Goal: Find specific page/section: Find specific page/section

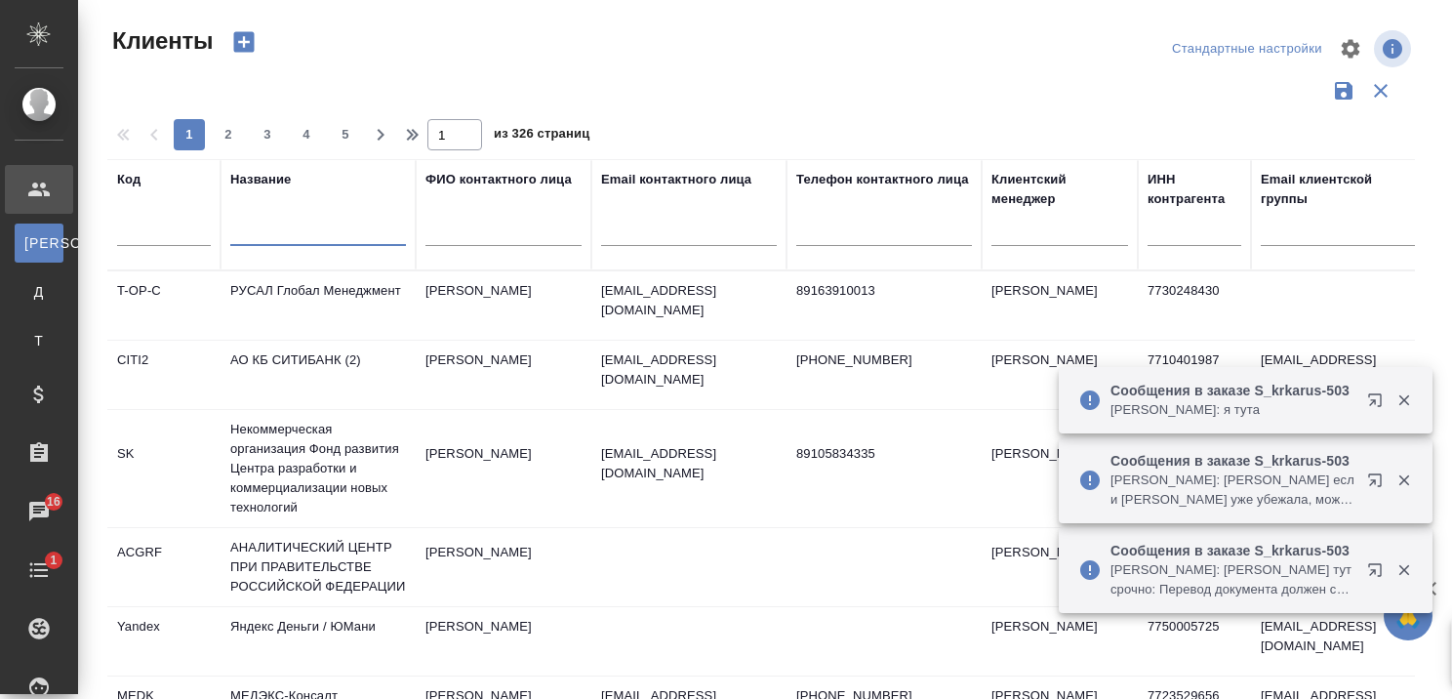
select select "RU"
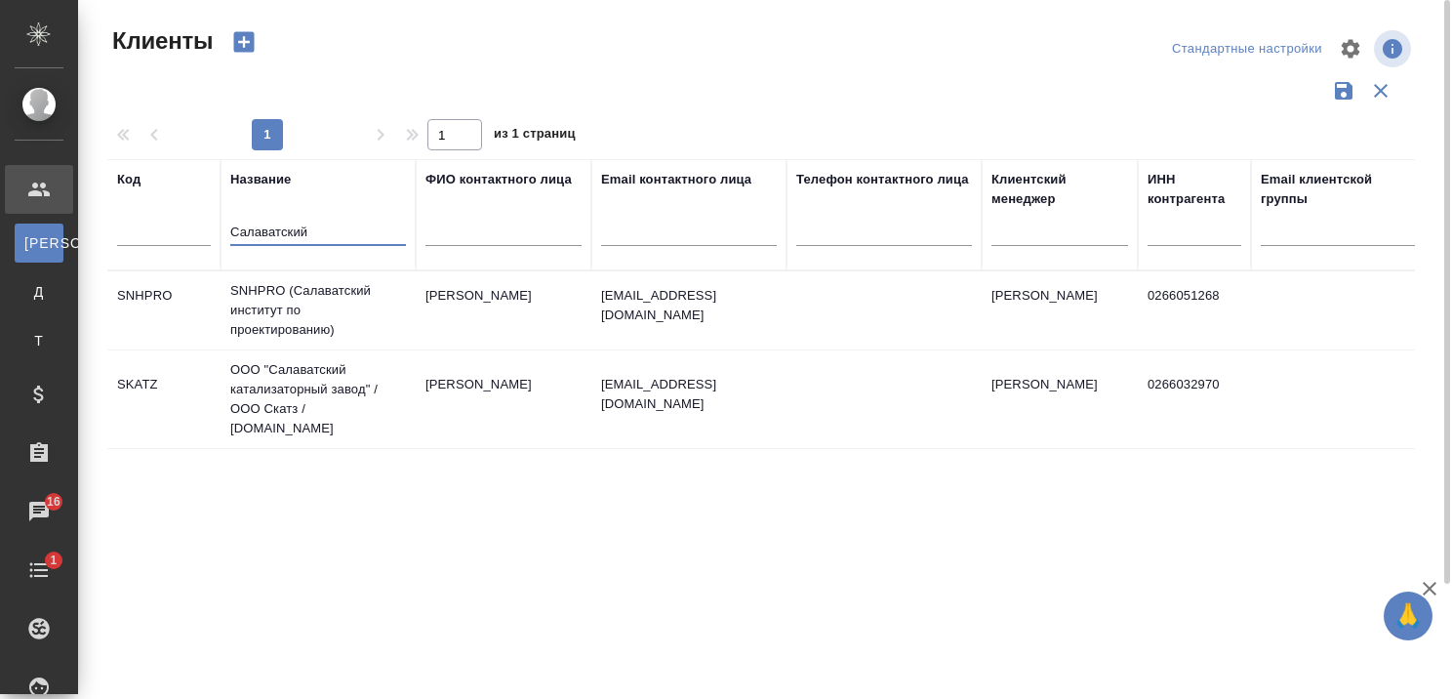
click at [282, 381] on td "ООО "Салаватский катализаторный завод" / ООО Скатз / [DOMAIN_NAME]" at bounding box center [318, 399] width 195 height 98
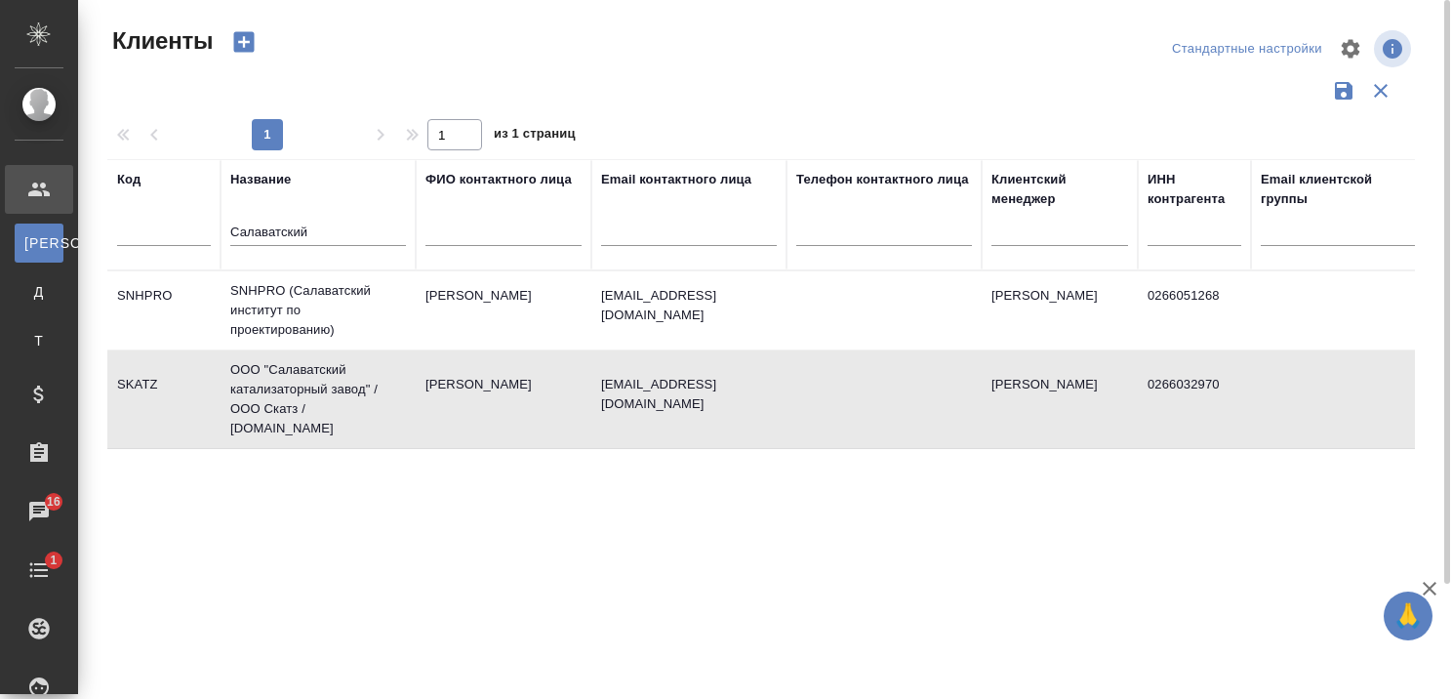
click at [282, 381] on td "ООО "Салаватский катализаторный завод" / ООО Скатз / [DOMAIN_NAME]" at bounding box center [318, 399] width 195 height 98
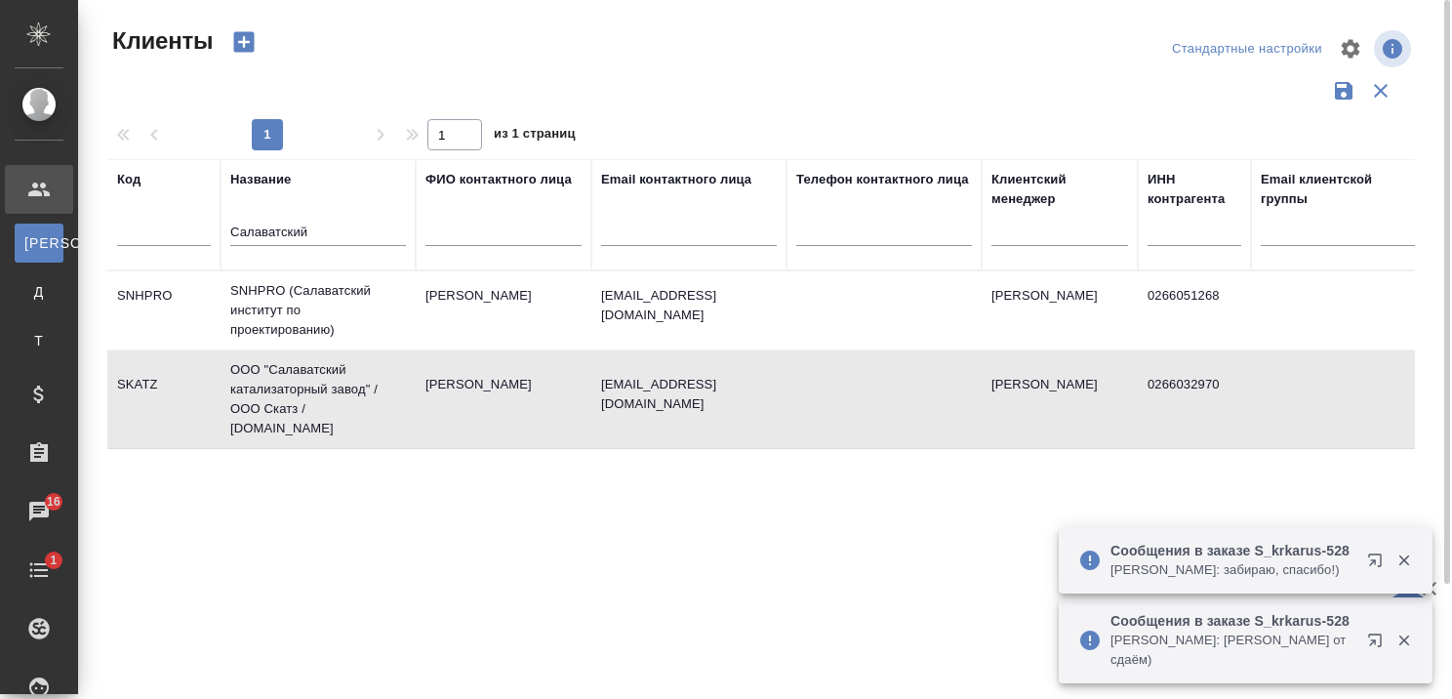
click at [361, 235] on div "Салаватский" at bounding box center [318, 236] width 176 height 48
drag, startPoint x: 340, startPoint y: 231, endPoint x: 234, endPoint y: 247, distance: 106.5
click at [290, 235] on input "Салаватский" at bounding box center [318, 233] width 176 height 24
type input "С"
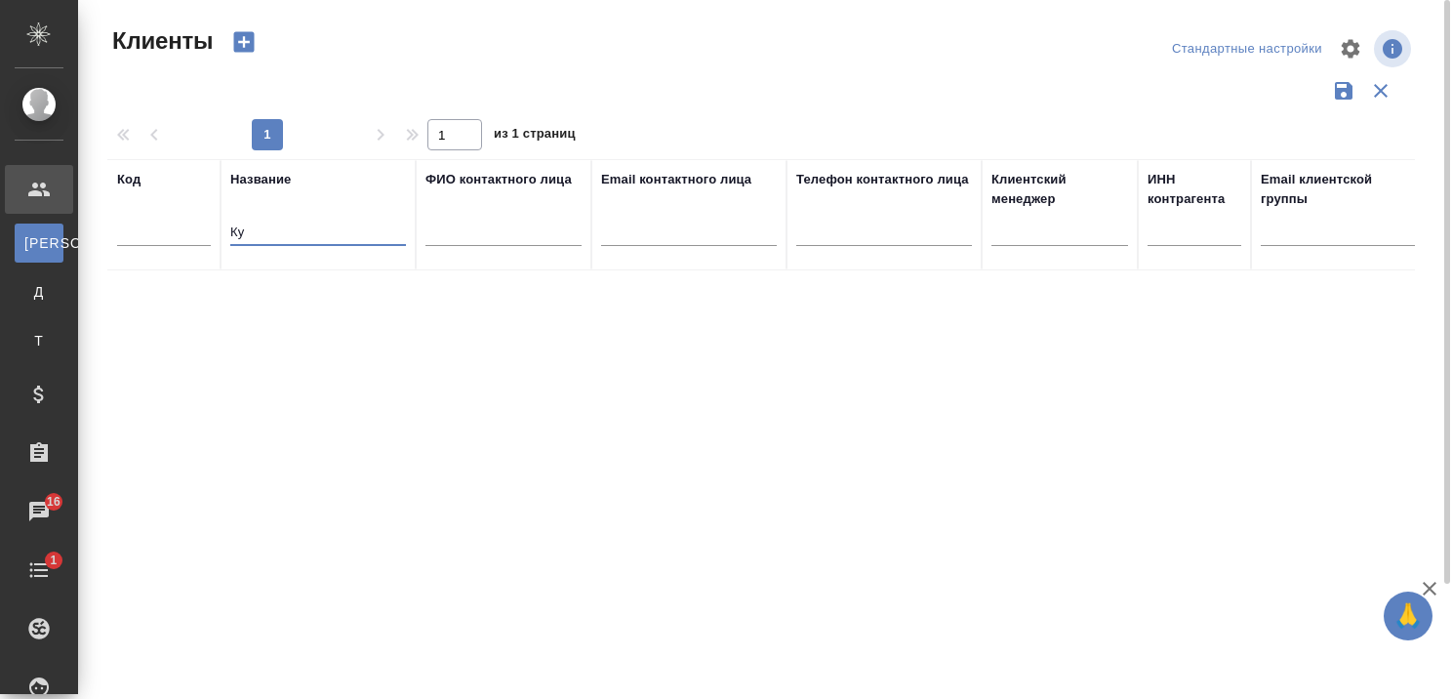
type input "К"
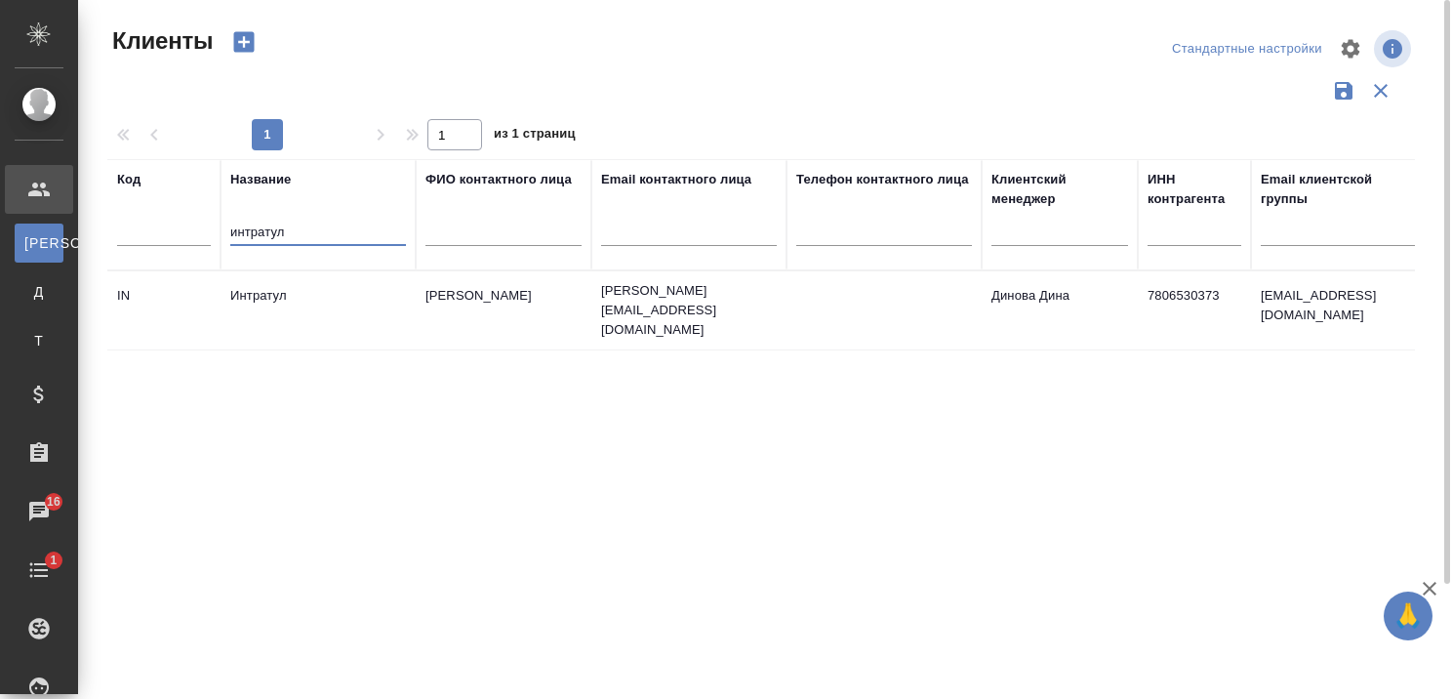
type input "интратул"
click at [304, 289] on td "Интратул" at bounding box center [318, 310] width 195 height 68
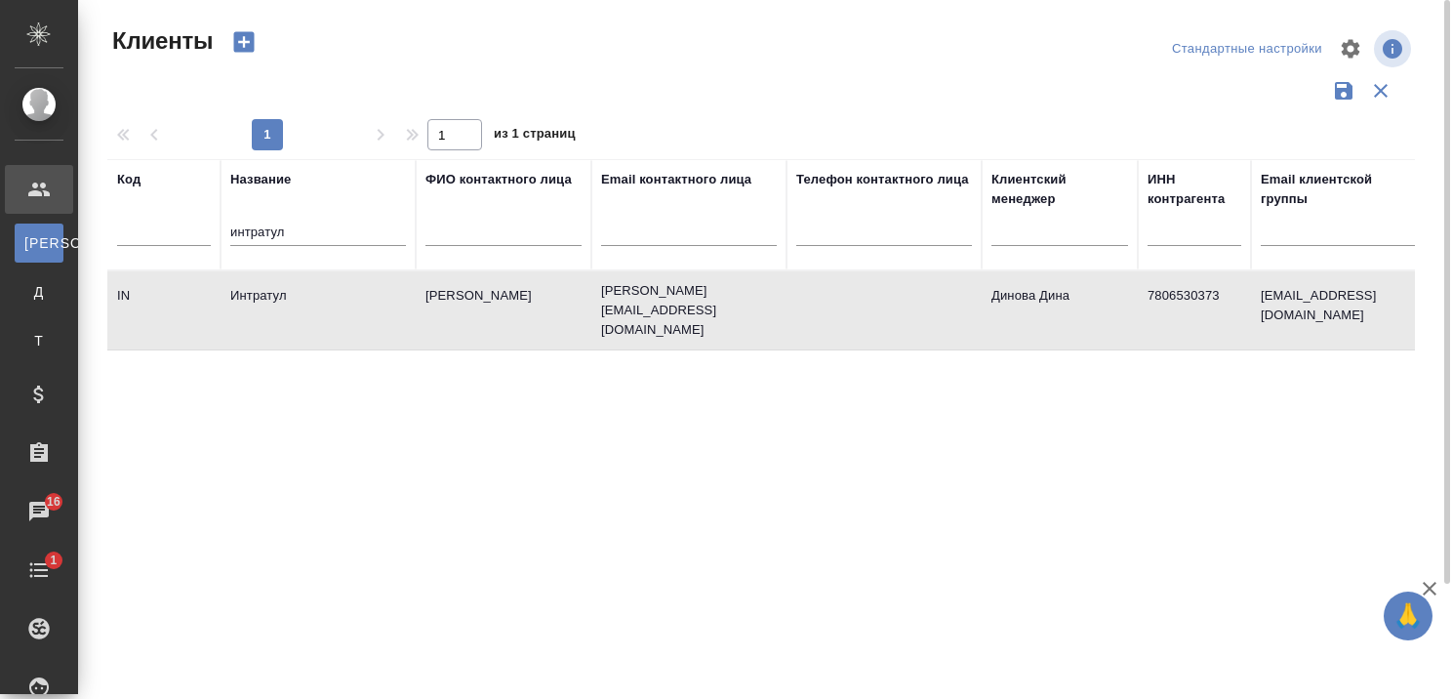
click at [304, 289] on td "Интратул" at bounding box center [318, 310] width 195 height 68
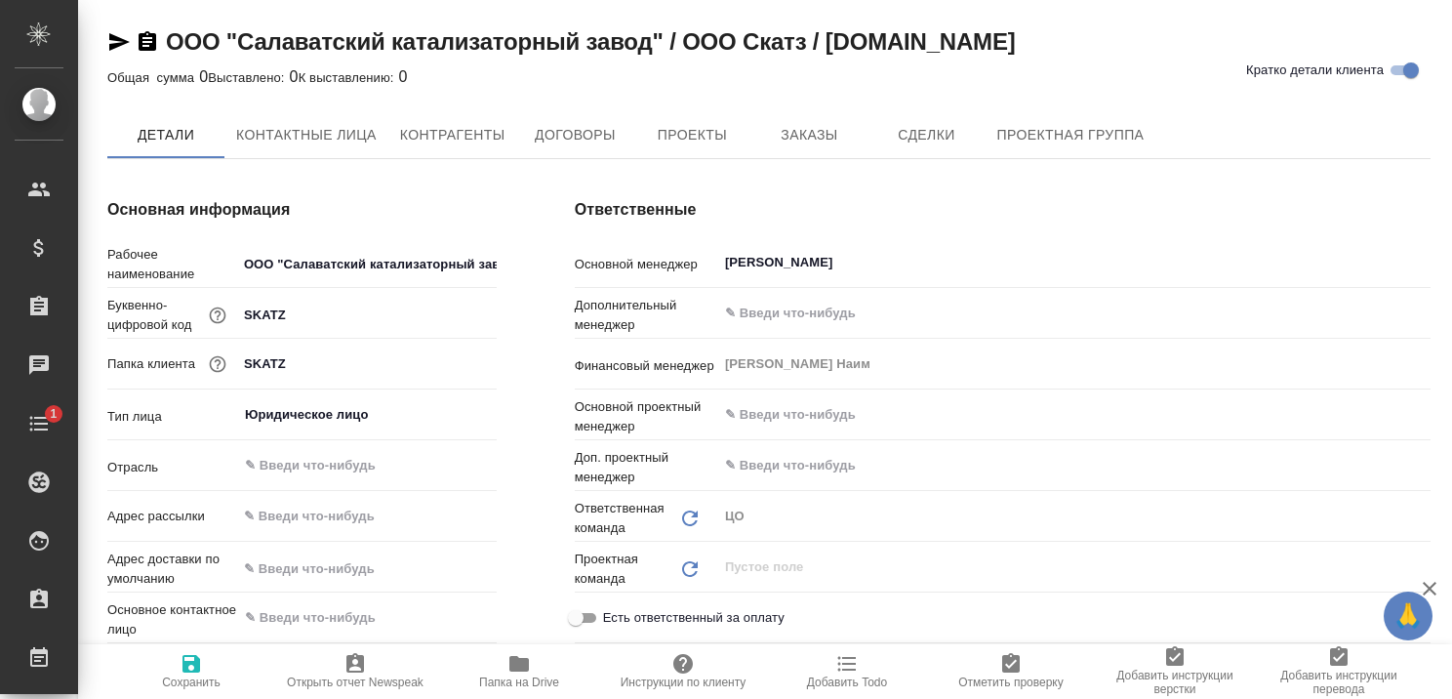
type textarea "x"
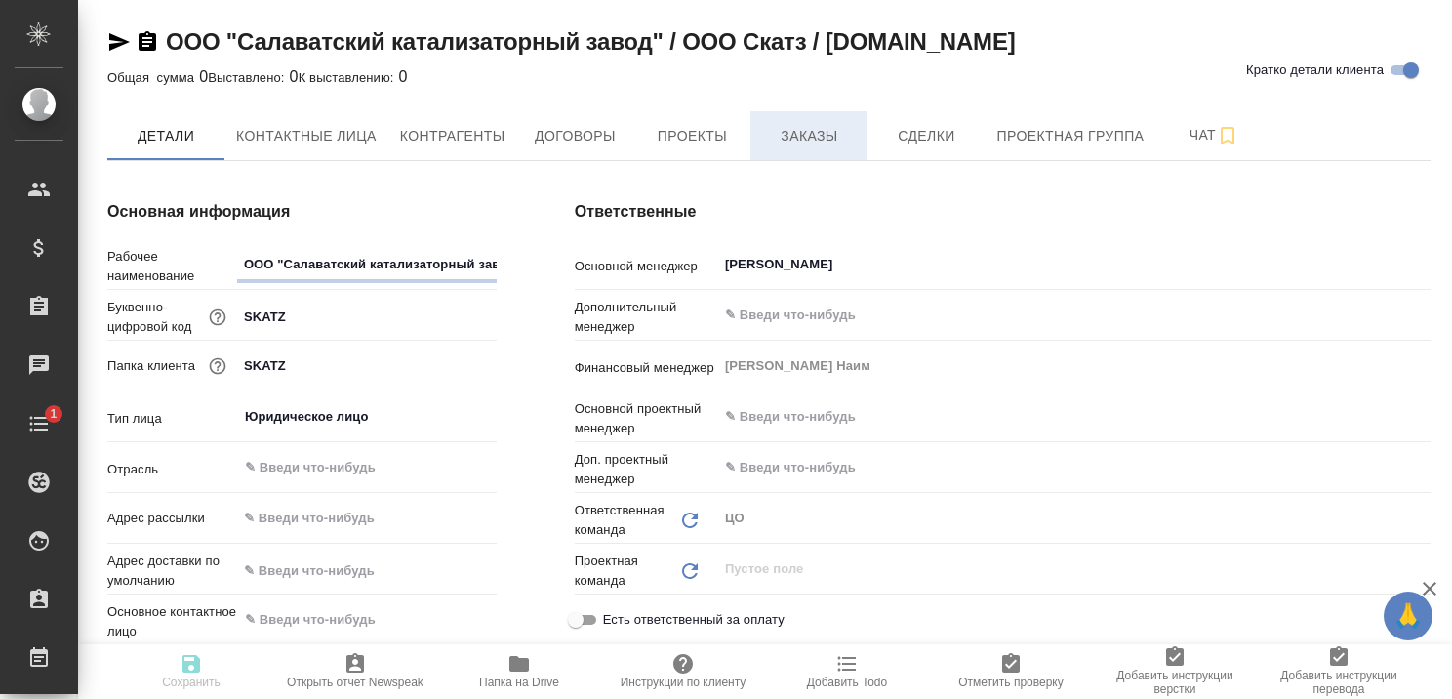
type textarea "x"
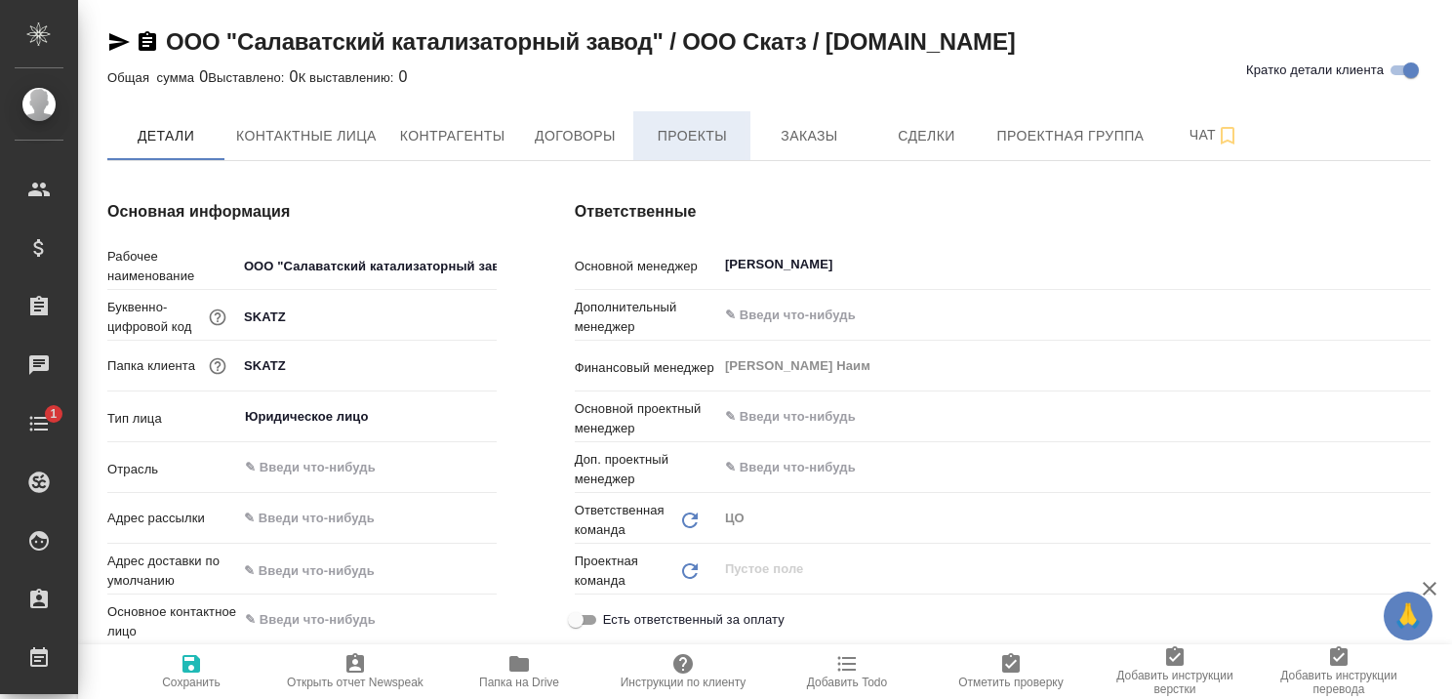
click at [714, 138] on span "Проекты" at bounding box center [692, 136] width 94 height 24
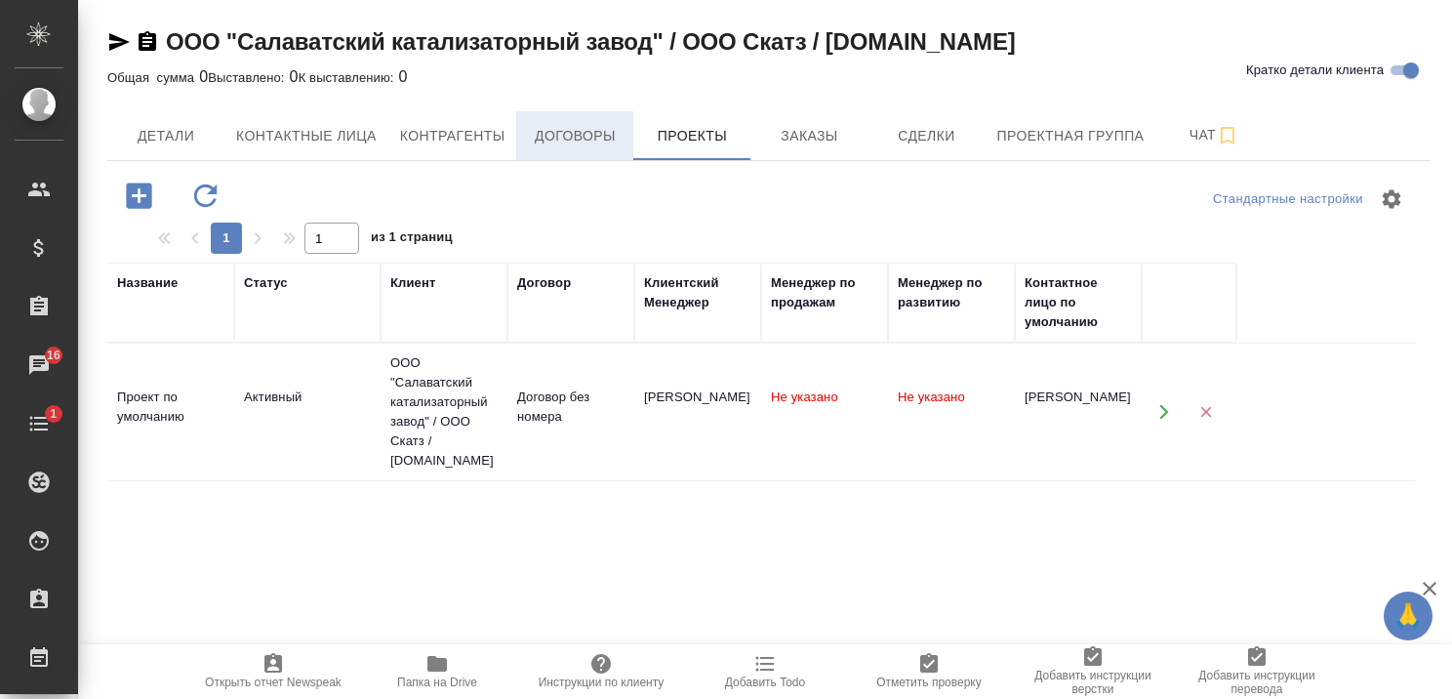
click at [592, 134] on span "Договоры" at bounding box center [575, 136] width 94 height 24
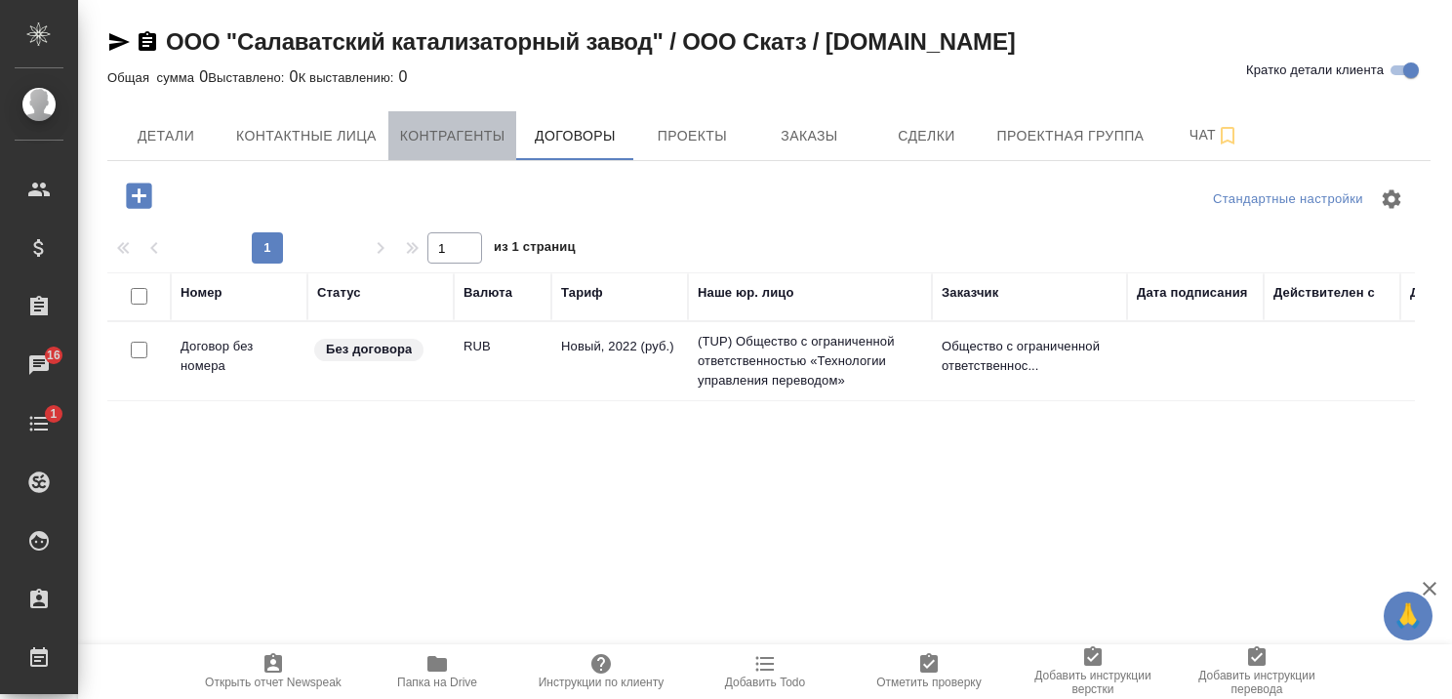
click at [461, 134] on span "Контрагенты" at bounding box center [452, 136] width 105 height 24
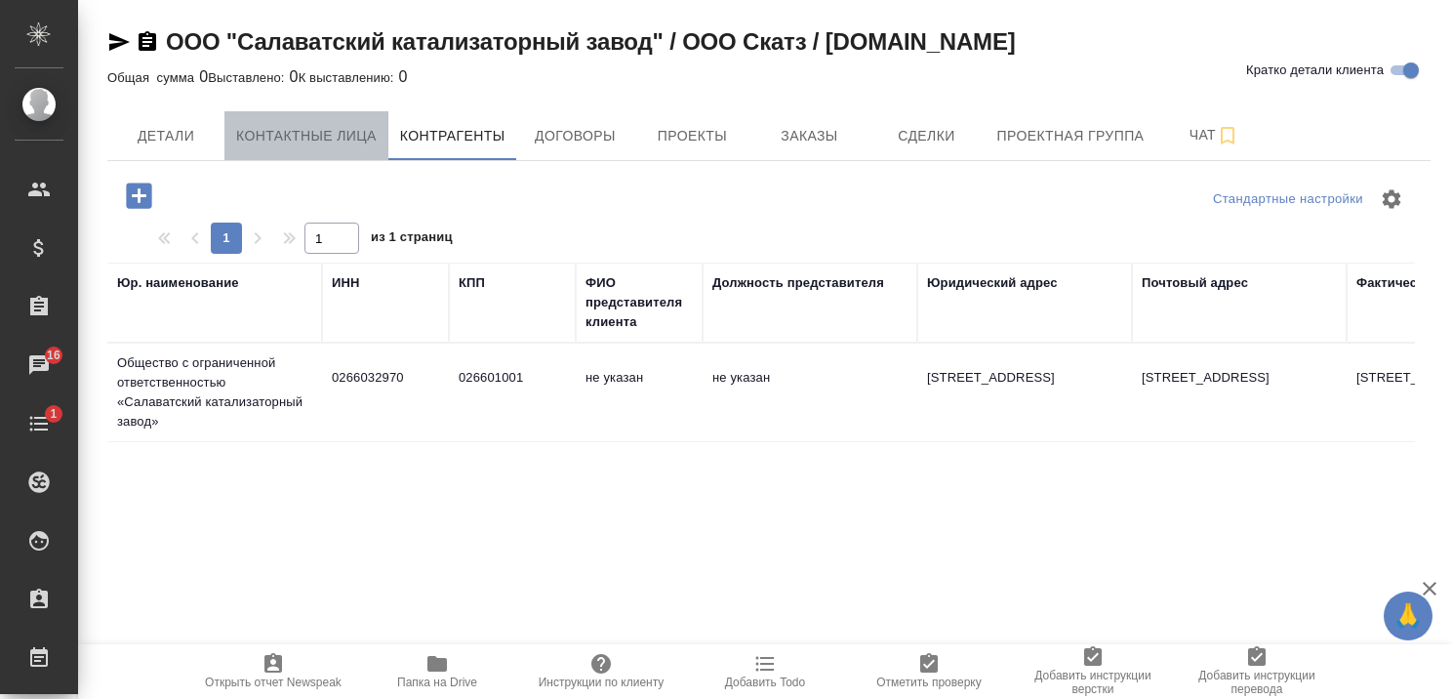
click at [324, 131] on span "Контактные лица" at bounding box center [306, 136] width 140 height 24
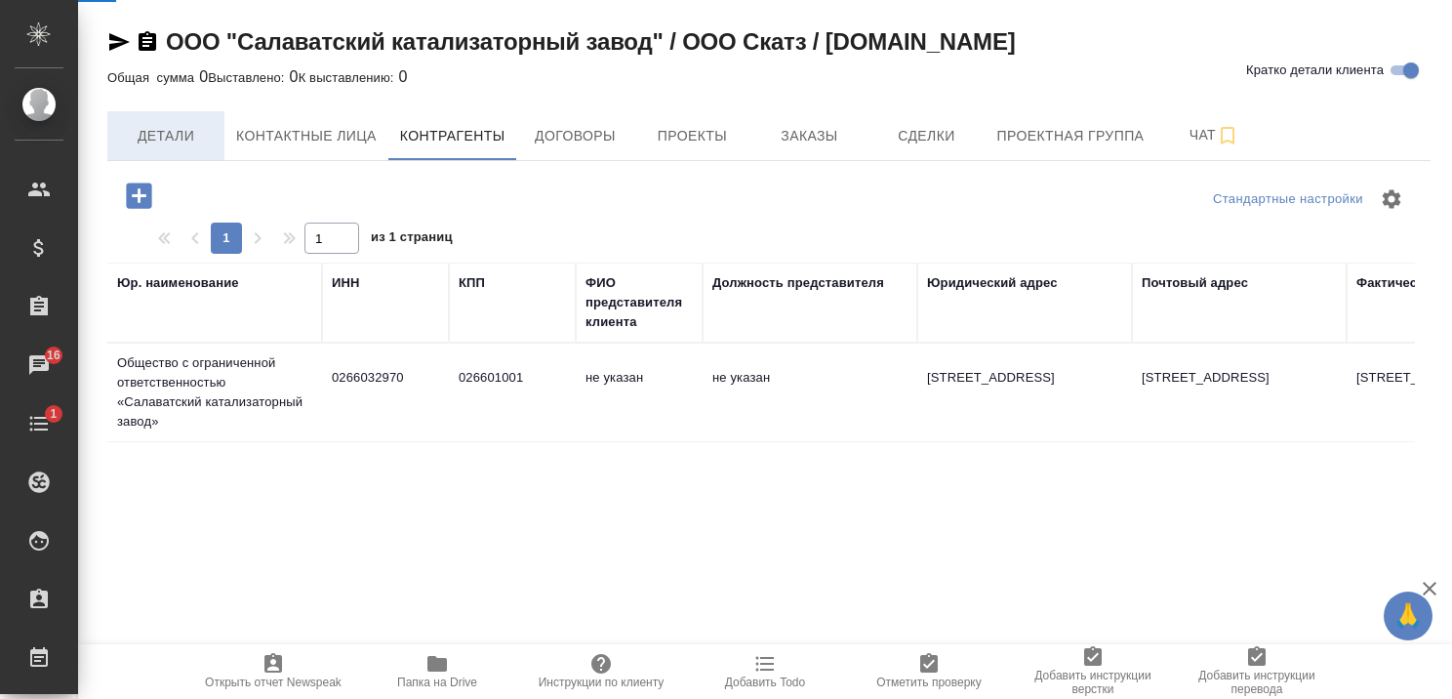
select select "RU"
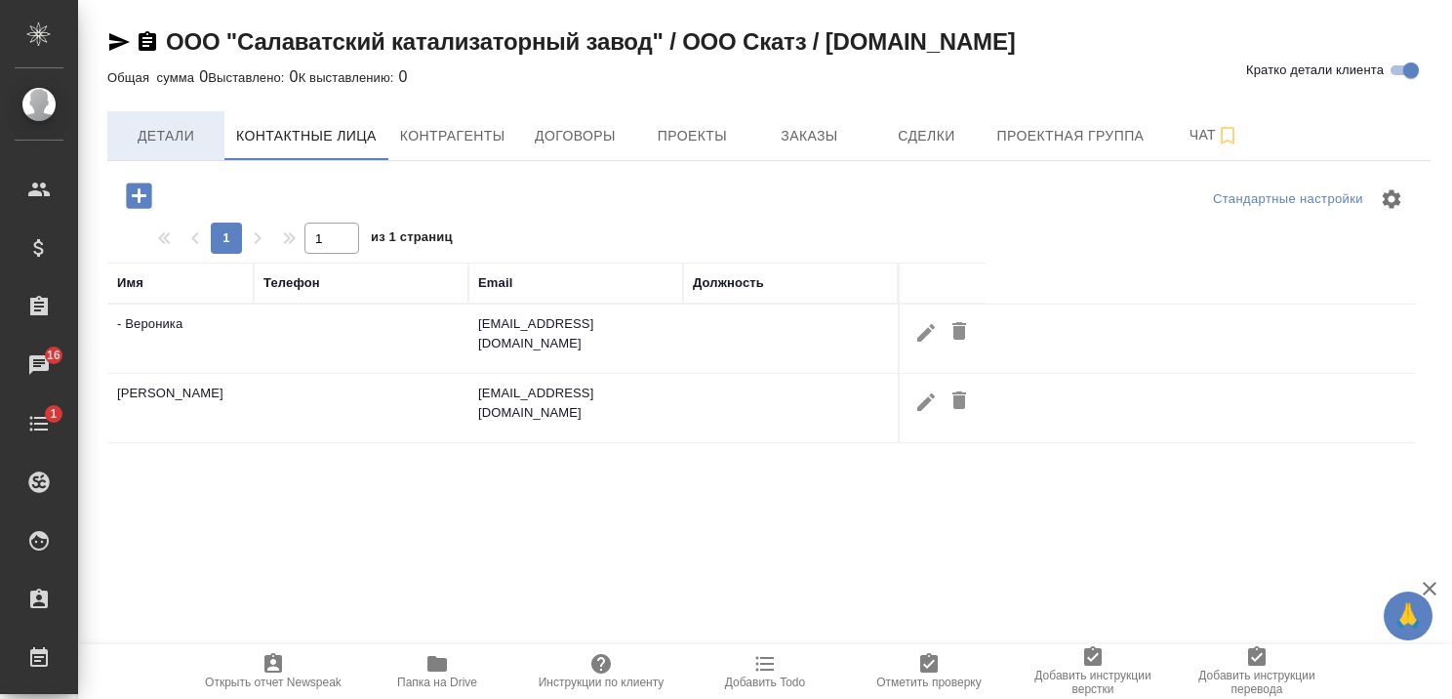
click at [175, 130] on span "Детали" at bounding box center [166, 136] width 94 height 24
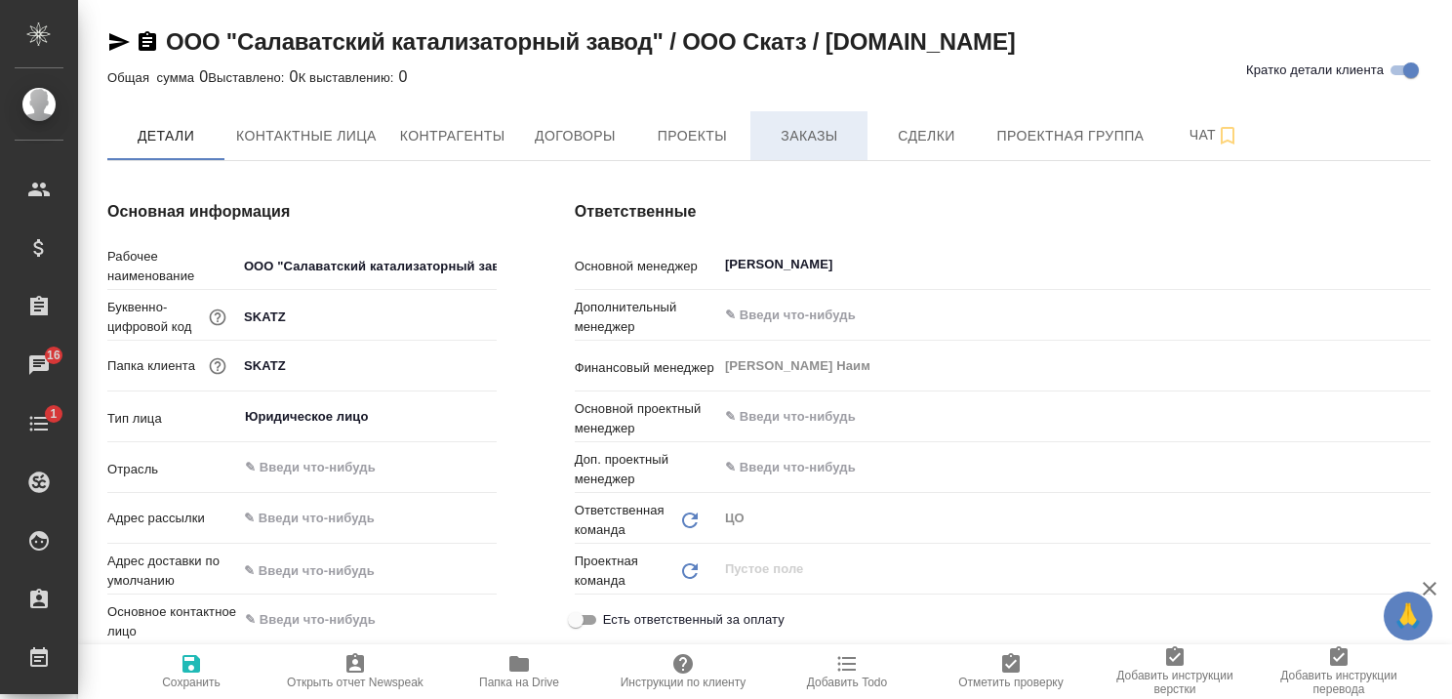
type textarea "x"
click at [822, 129] on span "Заказы" at bounding box center [809, 136] width 94 height 24
type textarea "x"
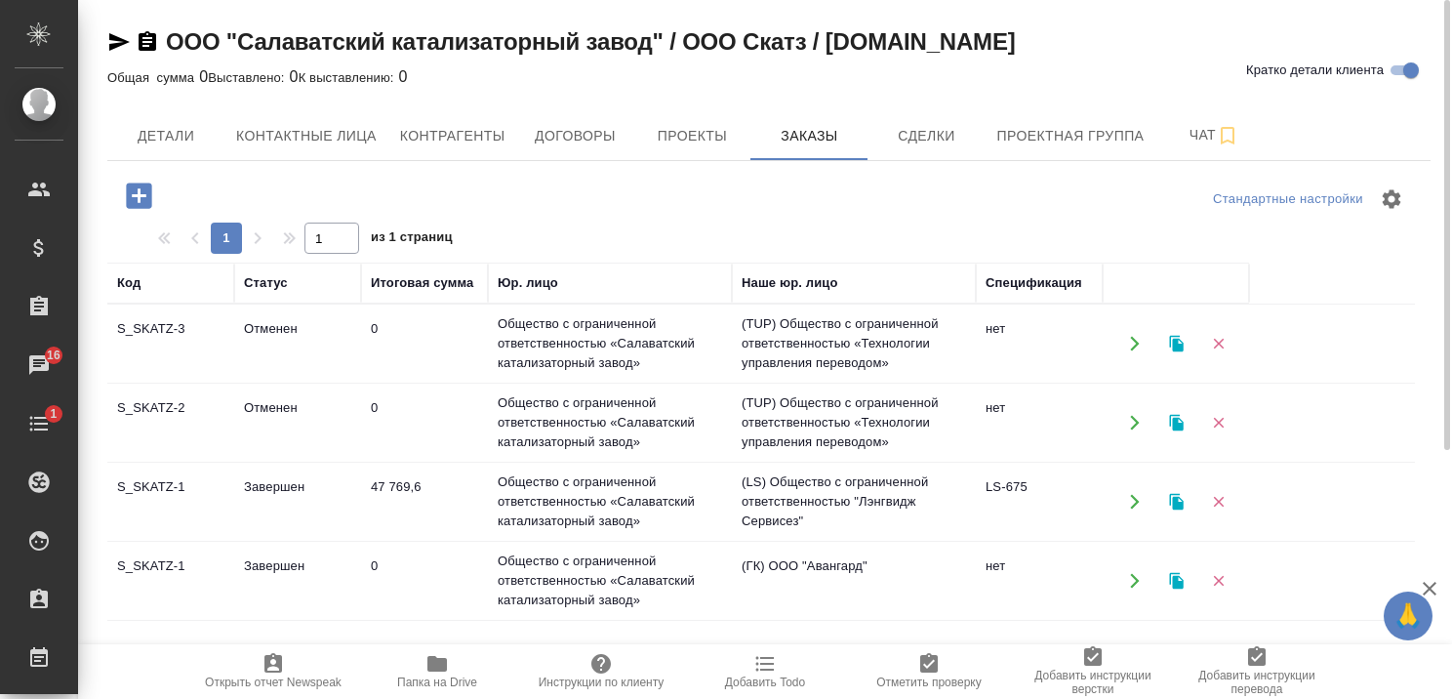
click at [265, 486] on td "Завершен" at bounding box center [297, 501] width 127 height 68
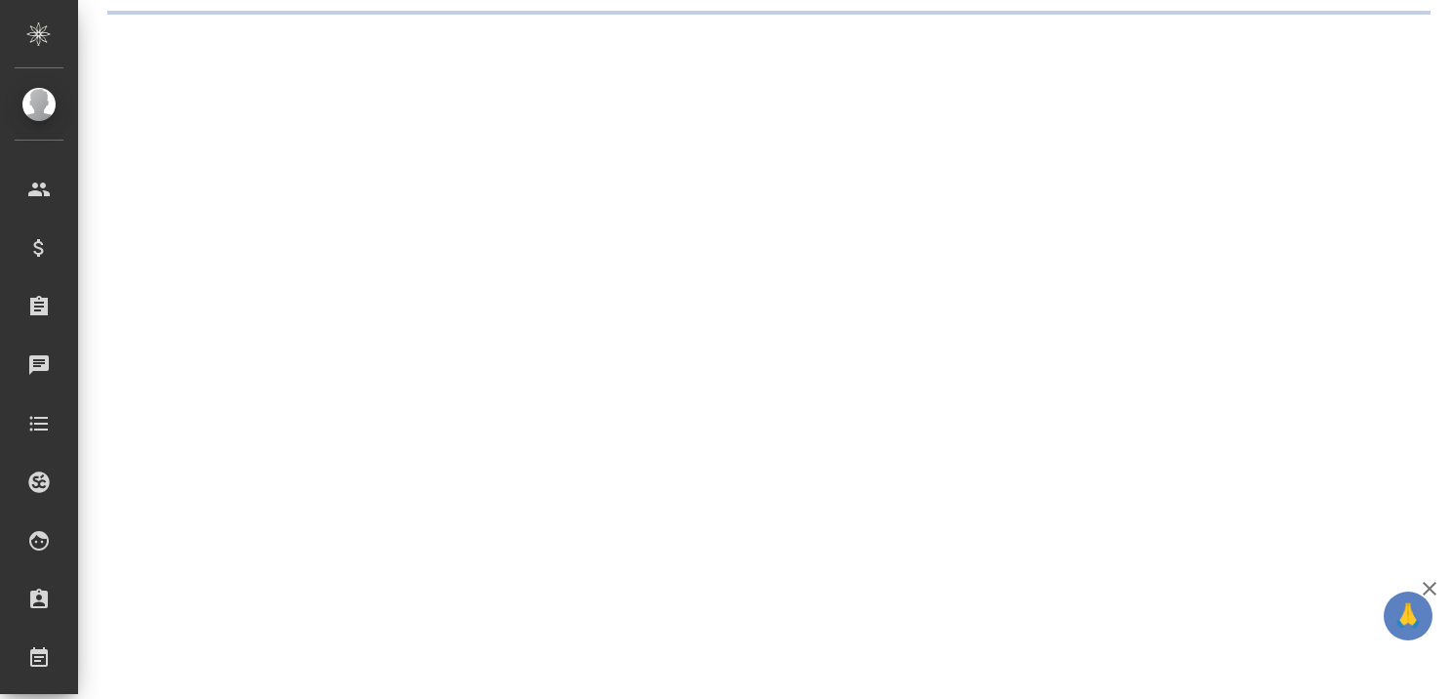
select select "RU"
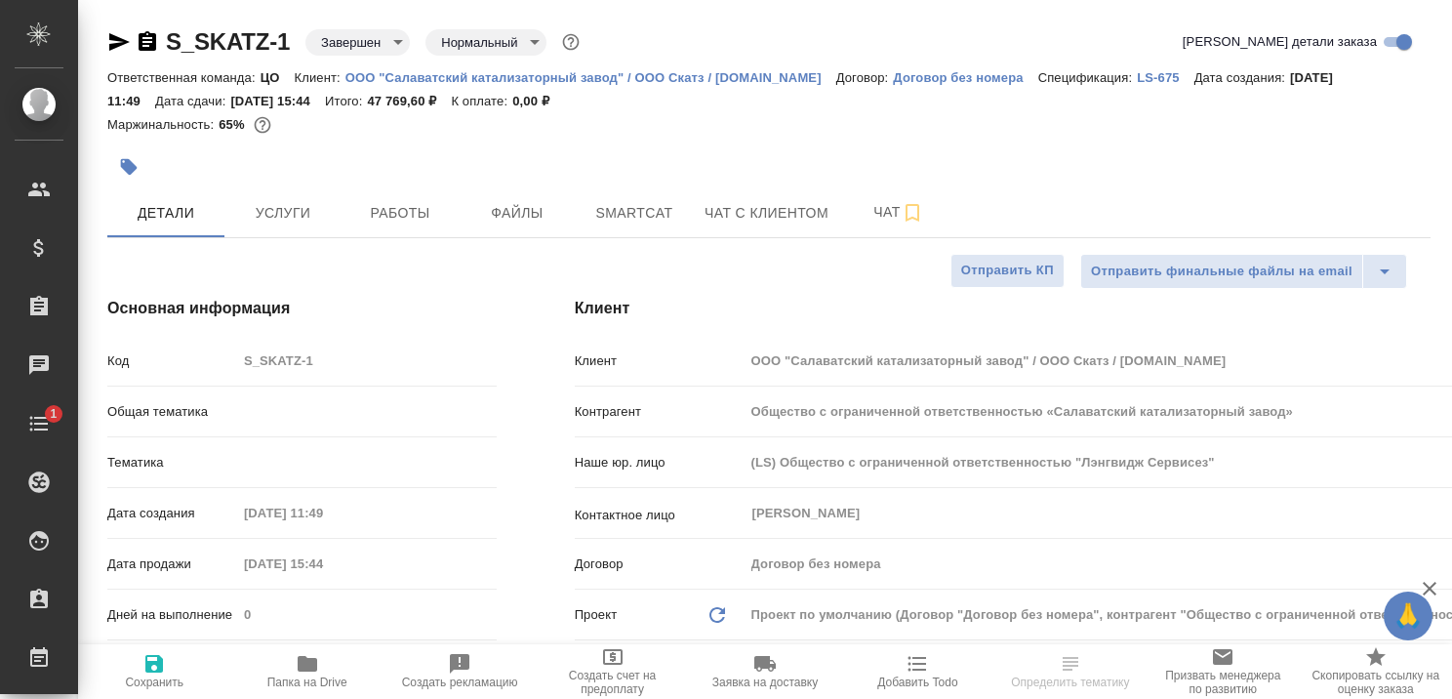
type textarea "x"
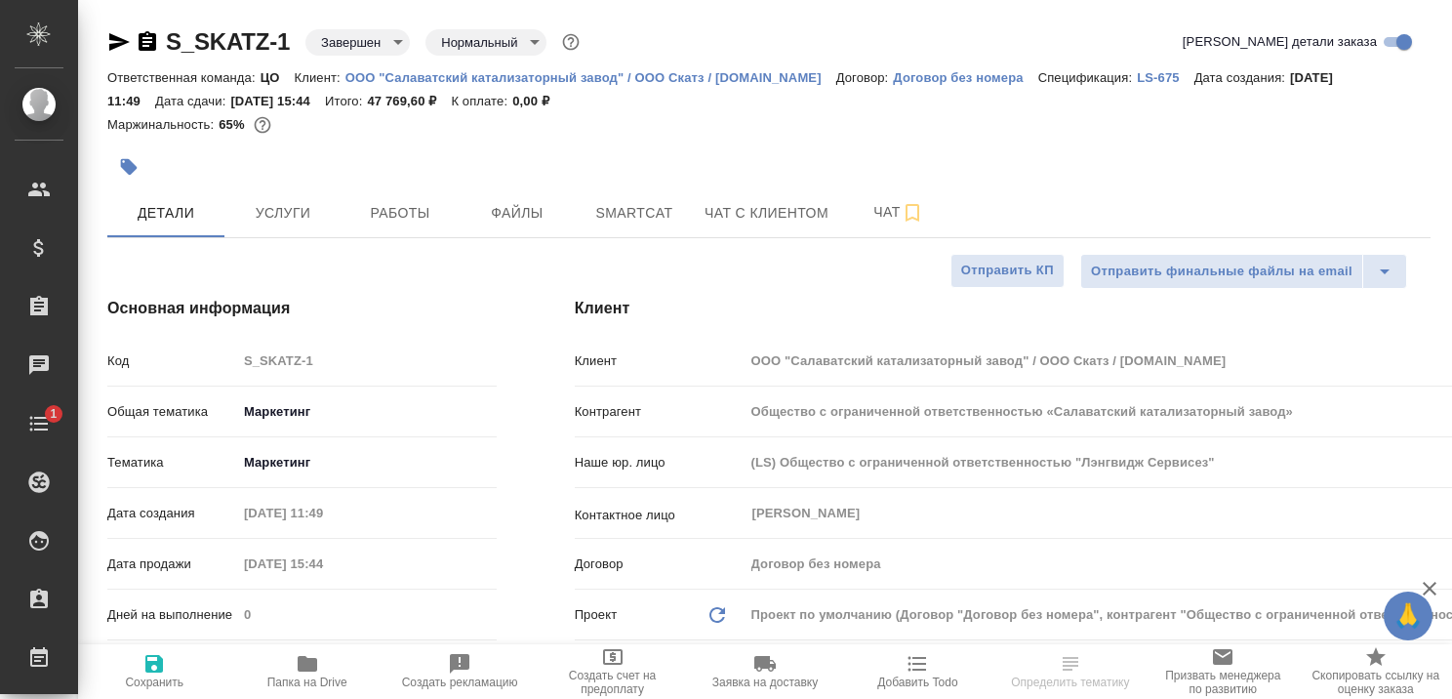
type textarea "x"
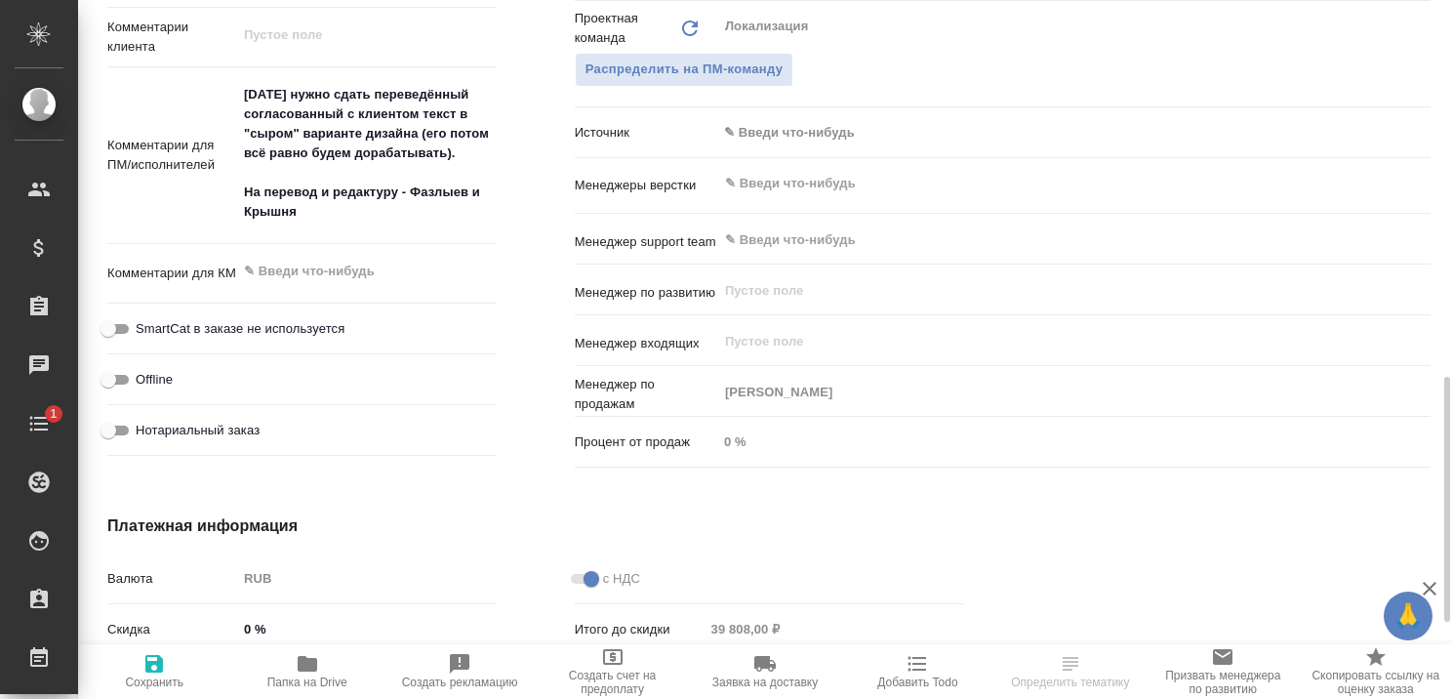
scroll to position [683, 0]
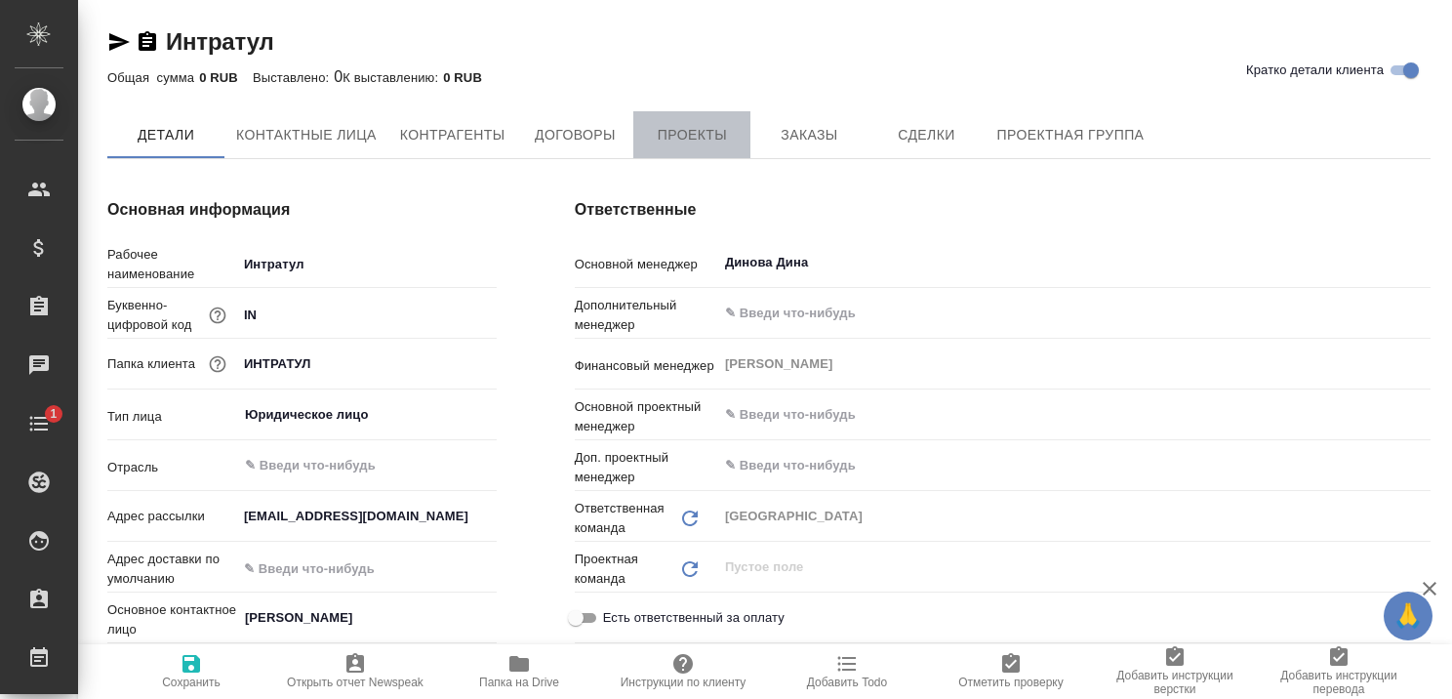
click at [665, 135] on span "Проекты" at bounding box center [692, 135] width 94 height 24
type textarea "x"
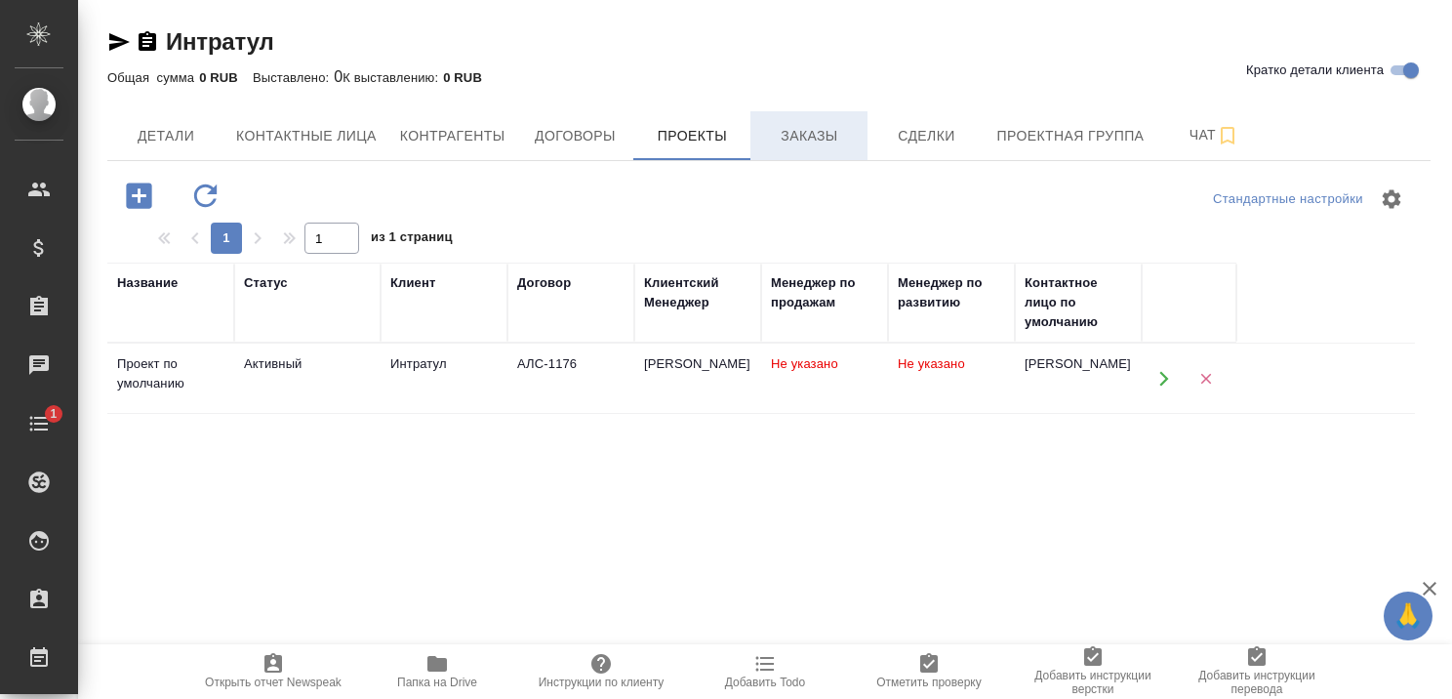
click at [830, 132] on span "Заказы" at bounding box center [809, 136] width 94 height 24
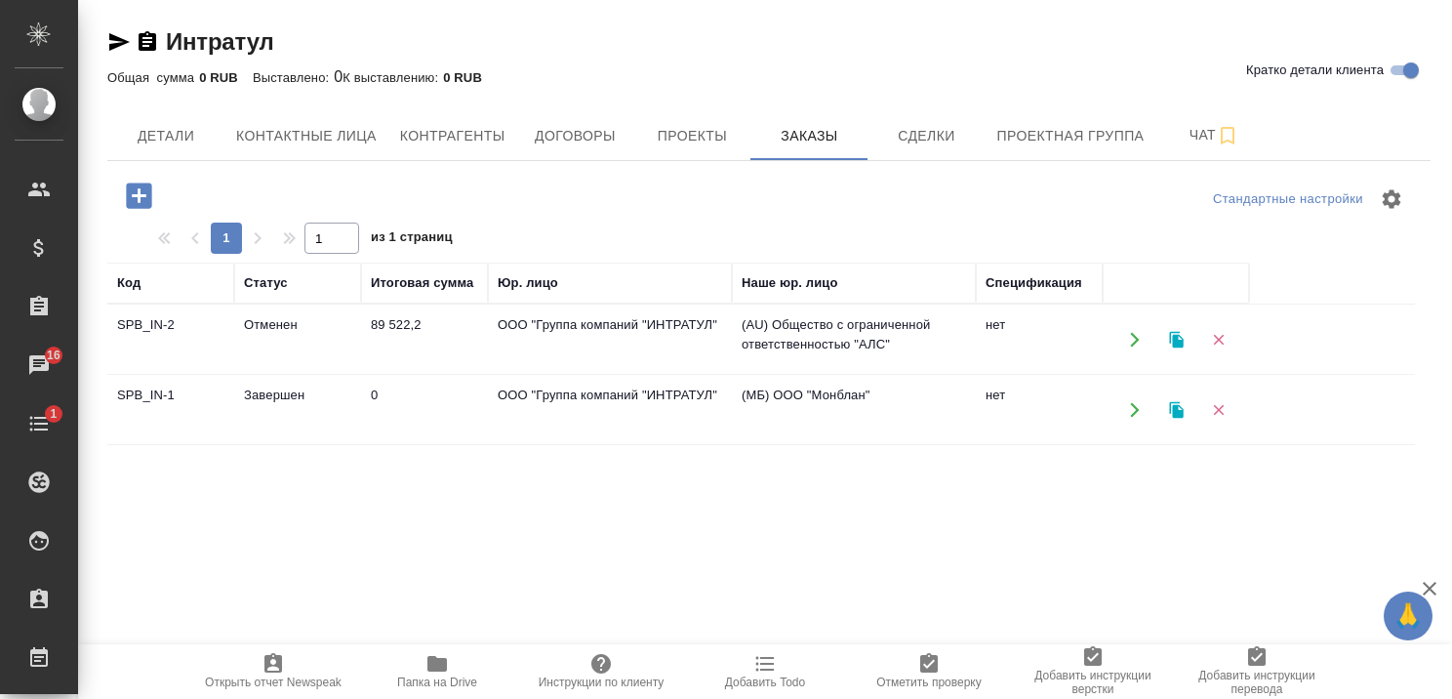
click at [277, 395] on td "Завершен" at bounding box center [297, 410] width 127 height 68
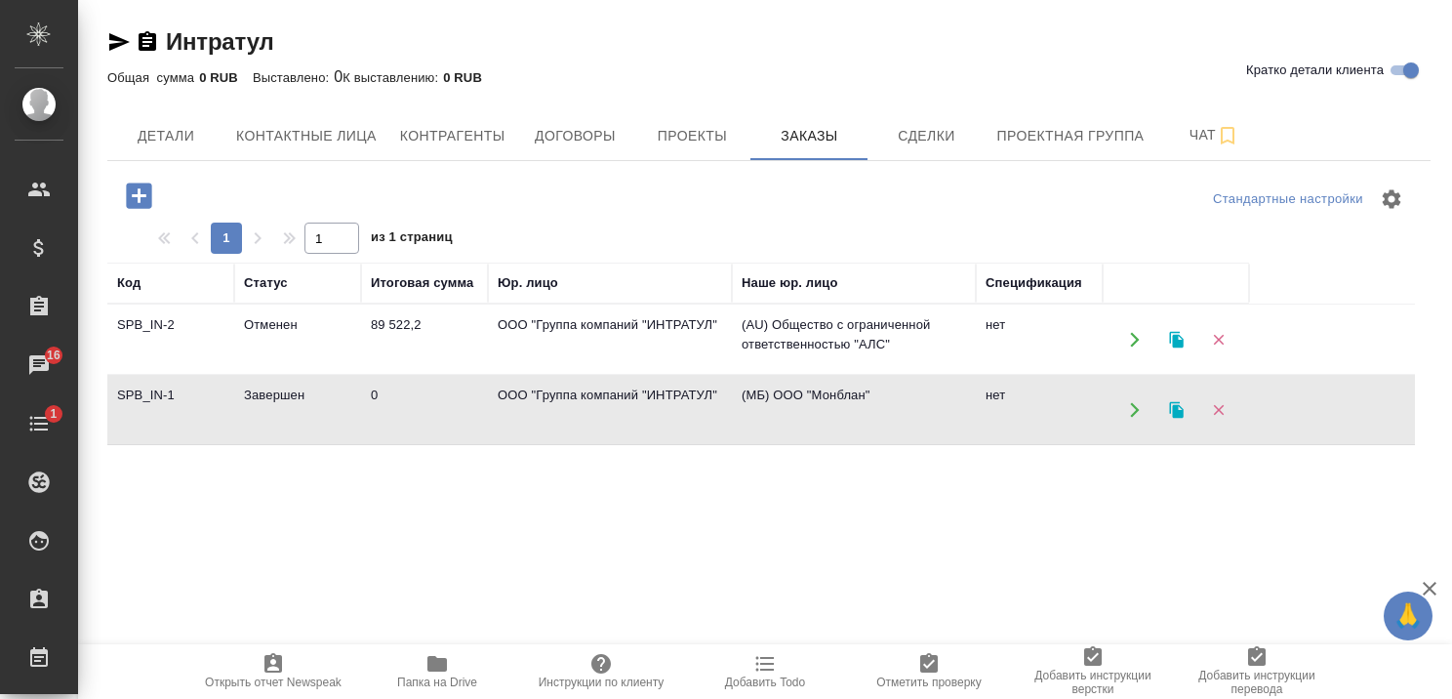
click at [277, 395] on td "Завершен" at bounding box center [297, 410] width 127 height 68
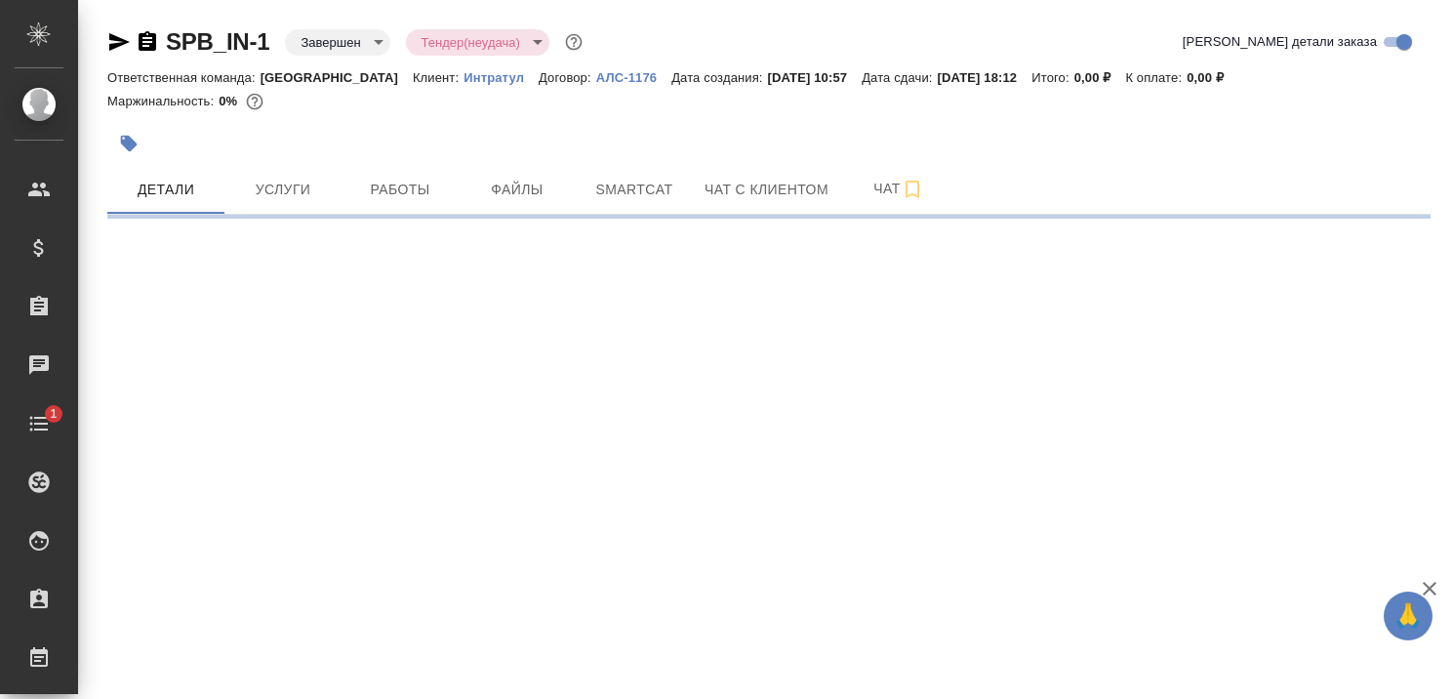
select select "RU"
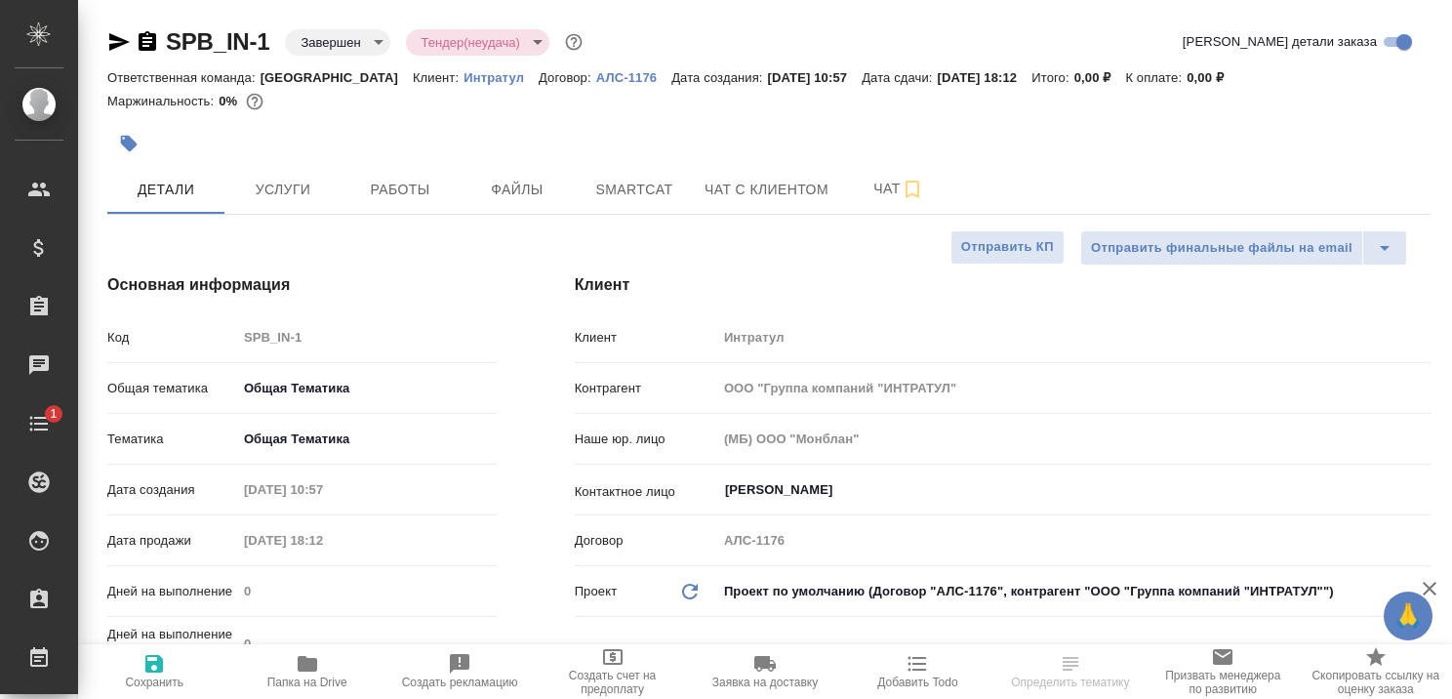
type textarea "x"
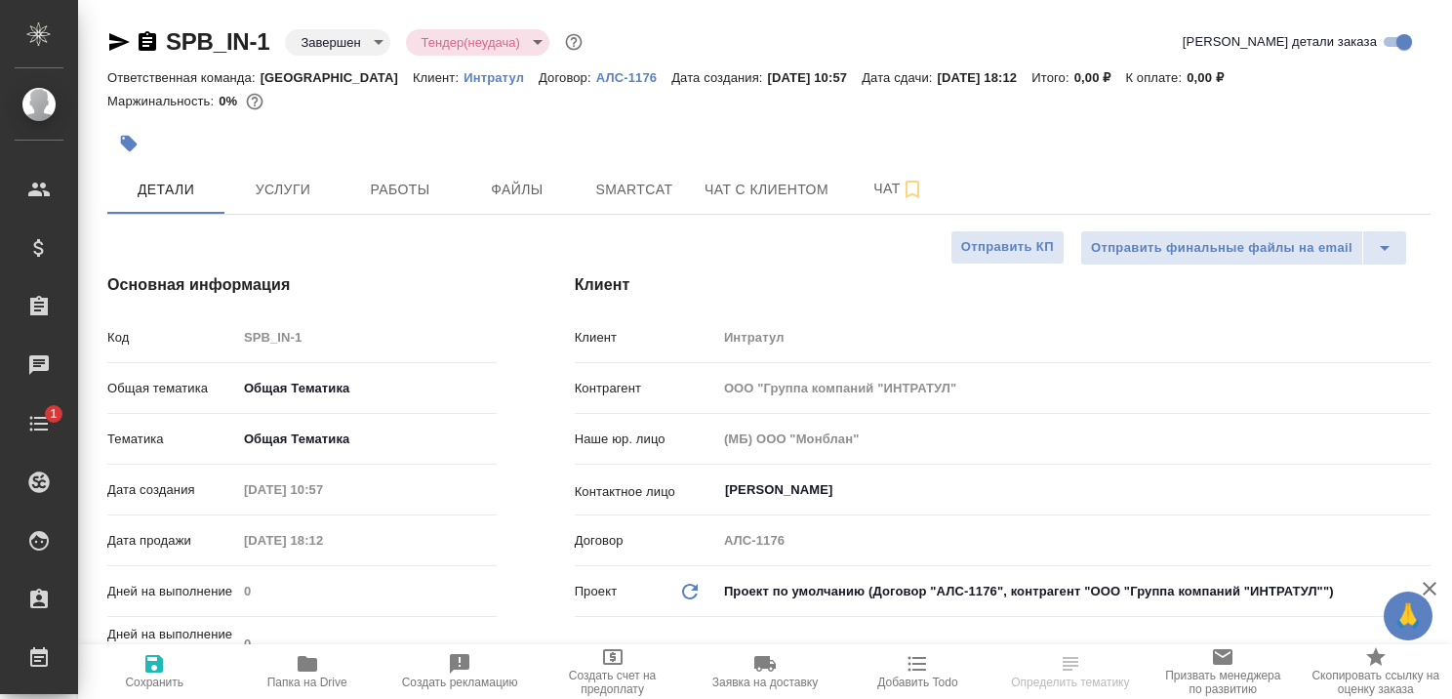
type textarea "x"
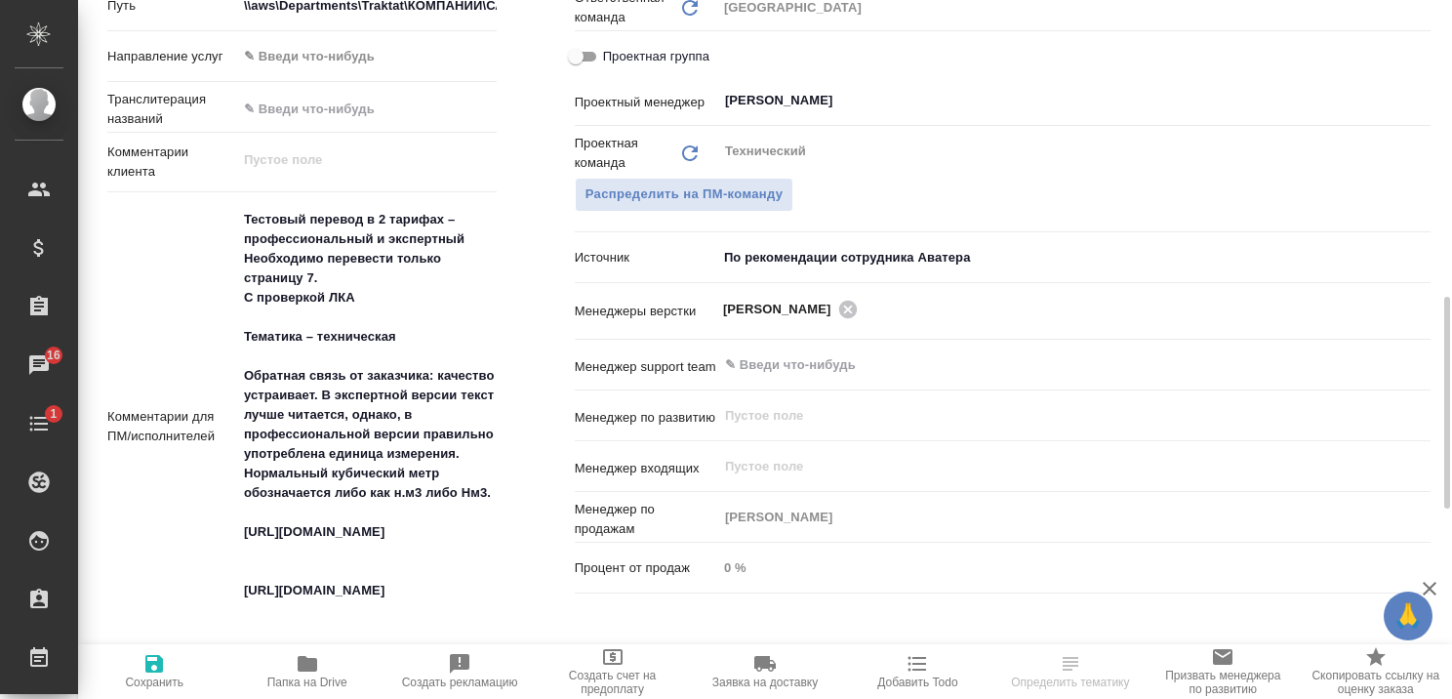
scroll to position [1073, 0]
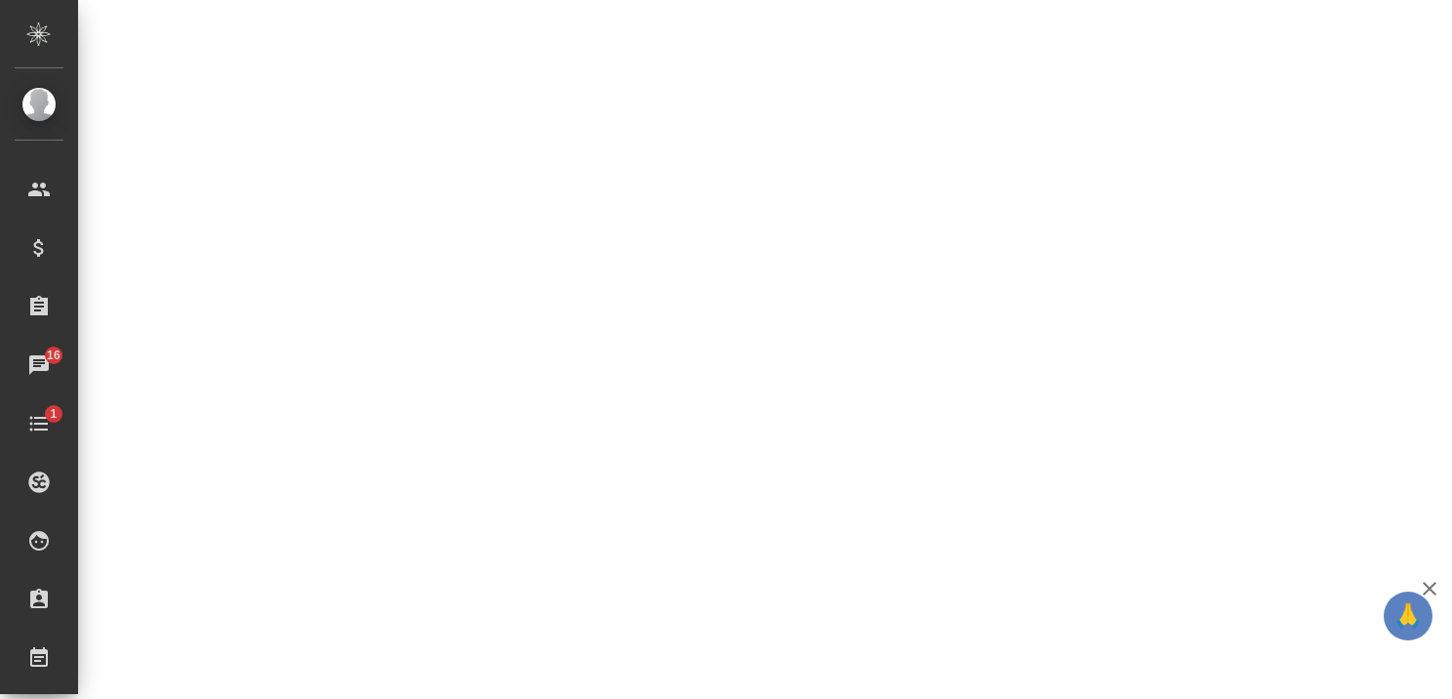
select select "RU"
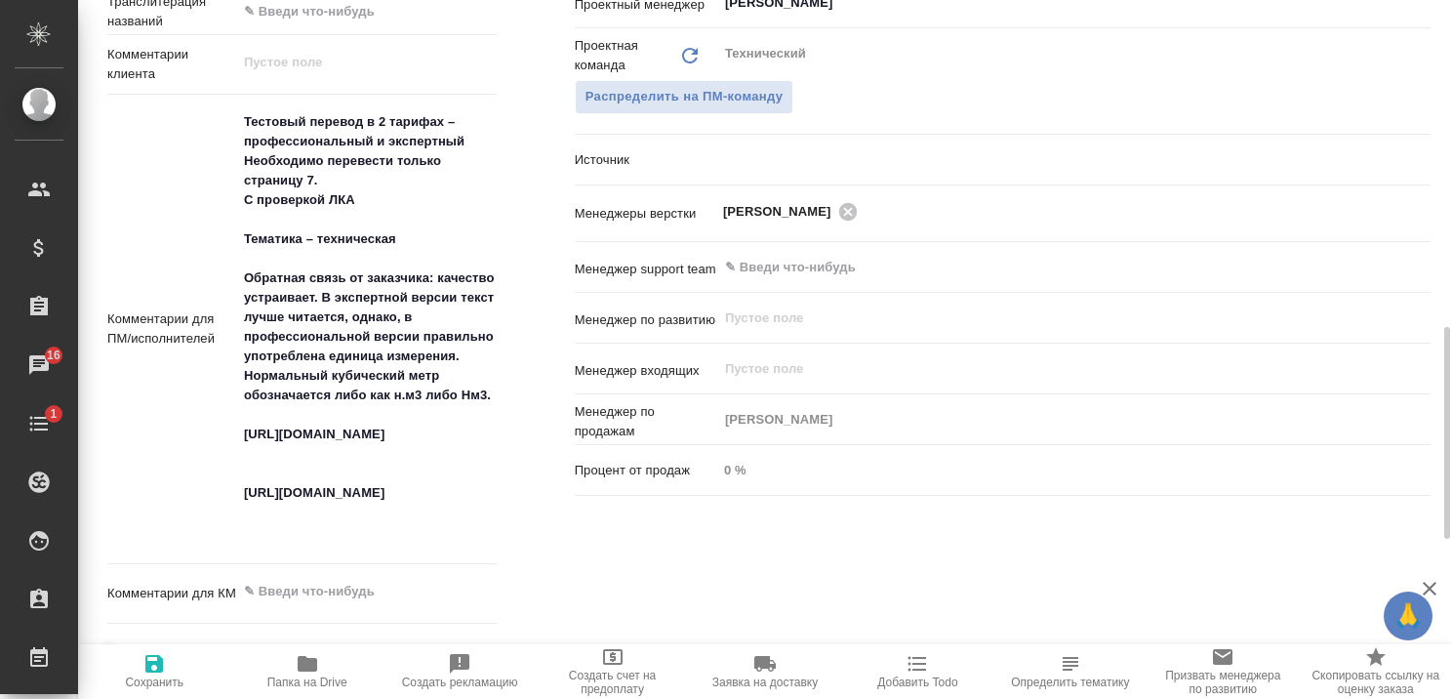
type textarea "x"
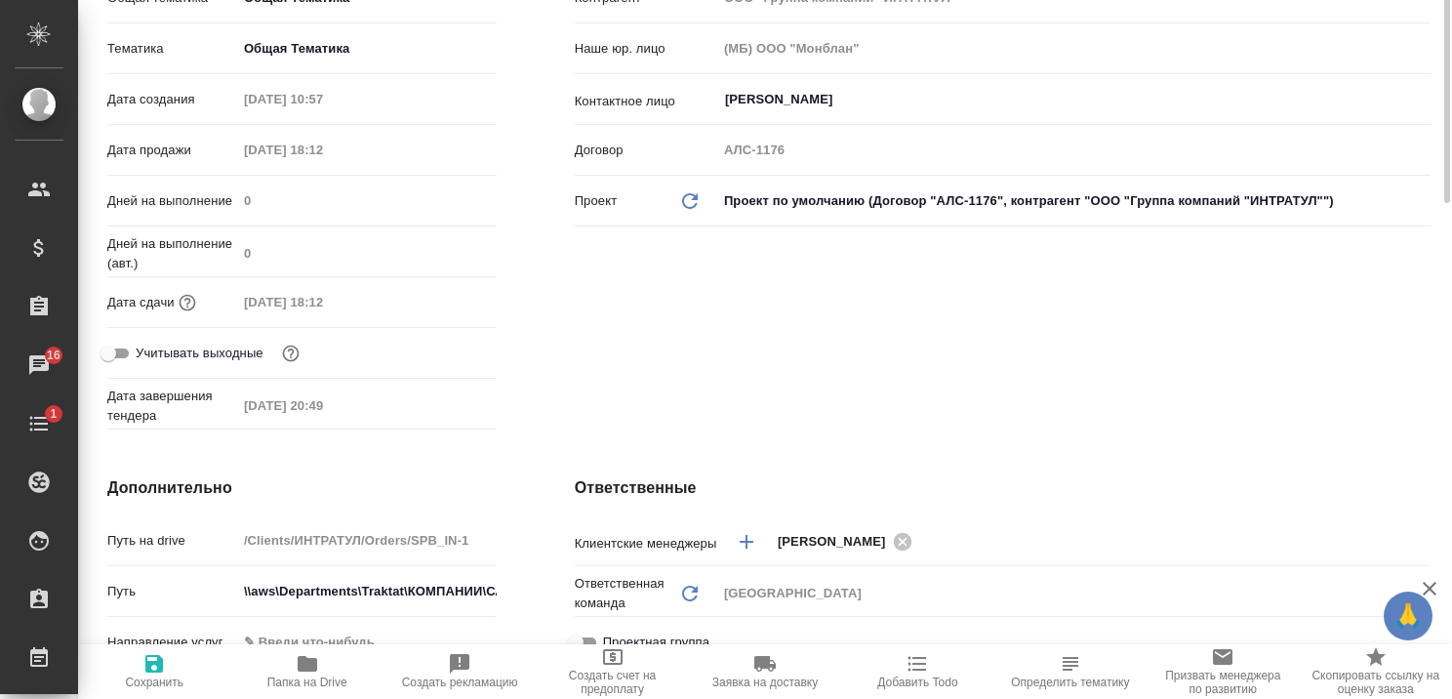
scroll to position [0, 0]
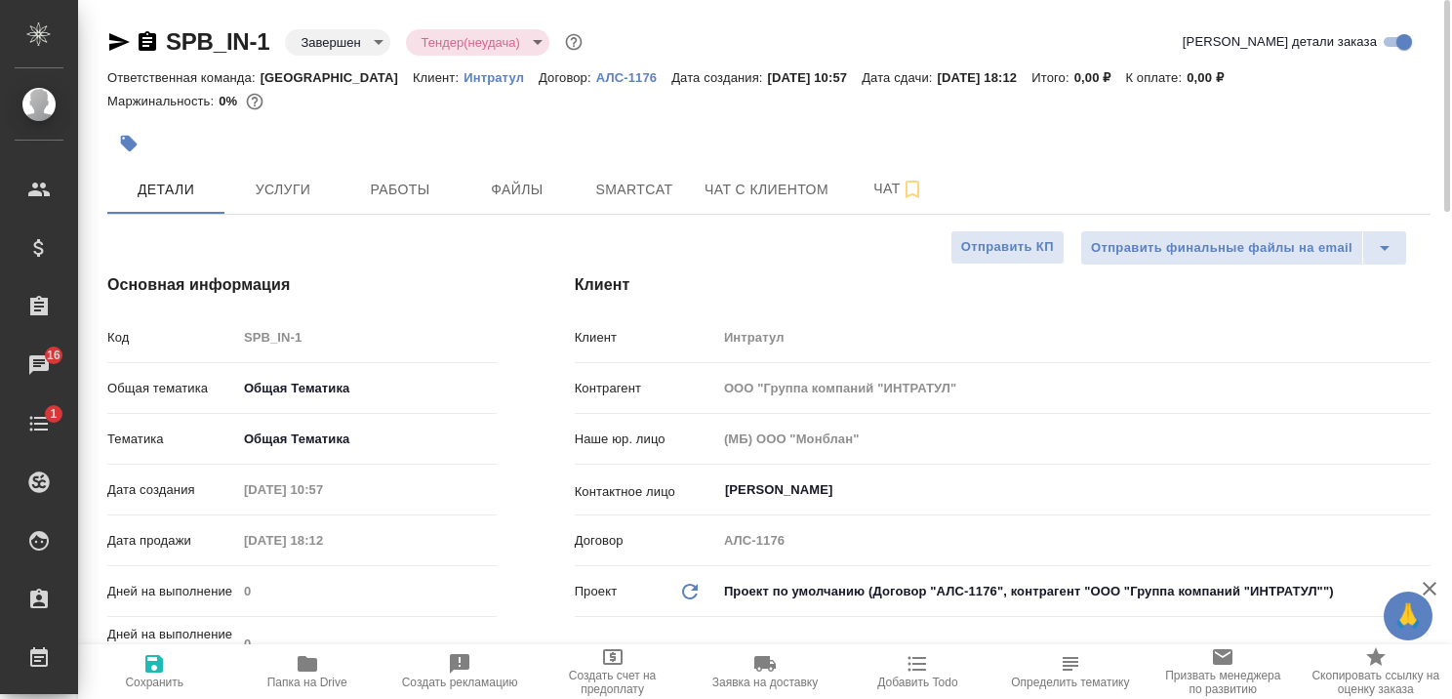
type textarea "x"
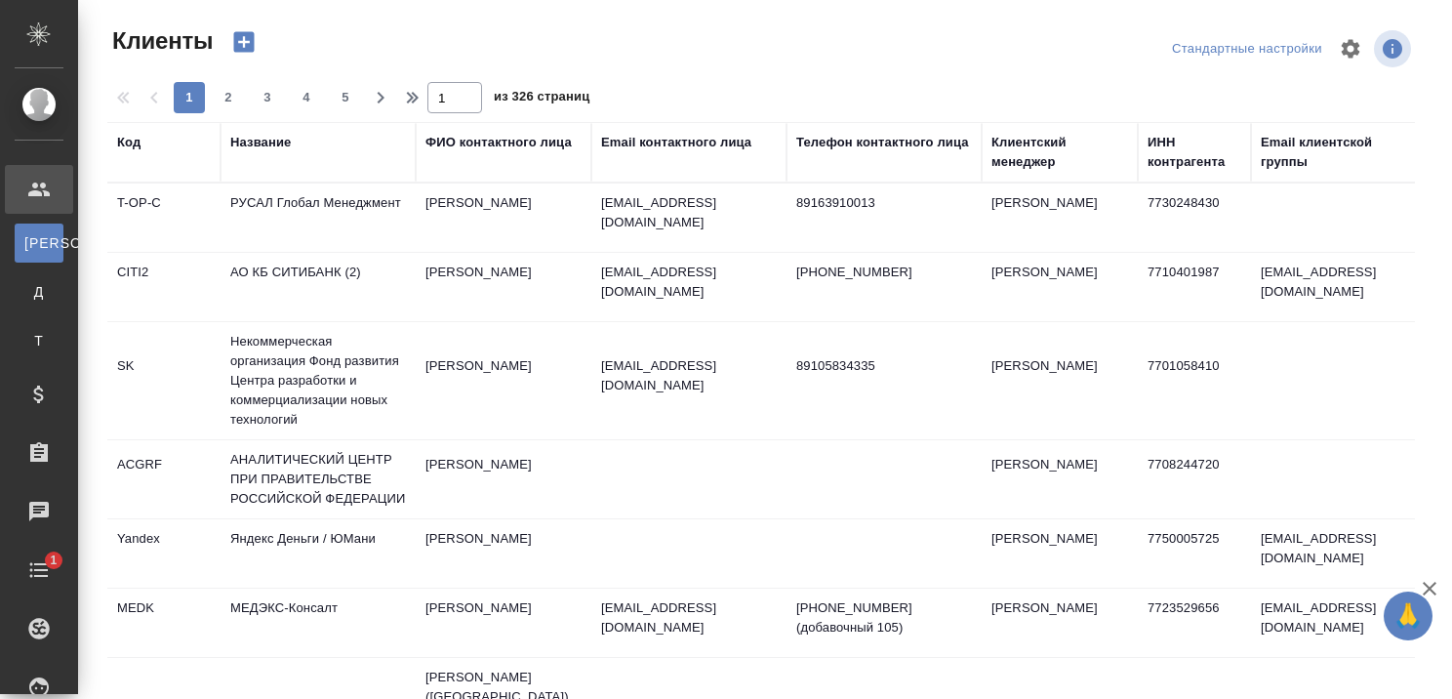
select select "RU"
click at [275, 144] on div "Название" at bounding box center [260, 143] width 60 height 20
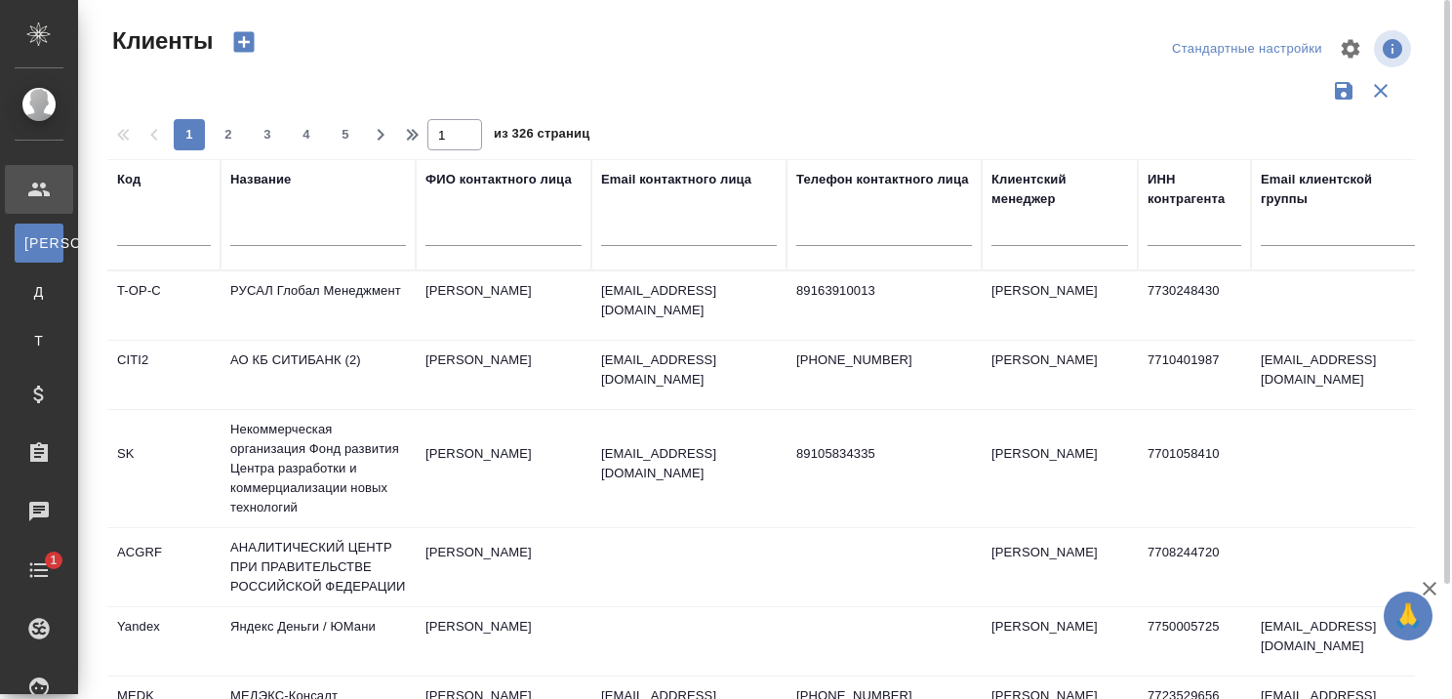
click at [301, 231] on input "text" at bounding box center [318, 233] width 176 height 24
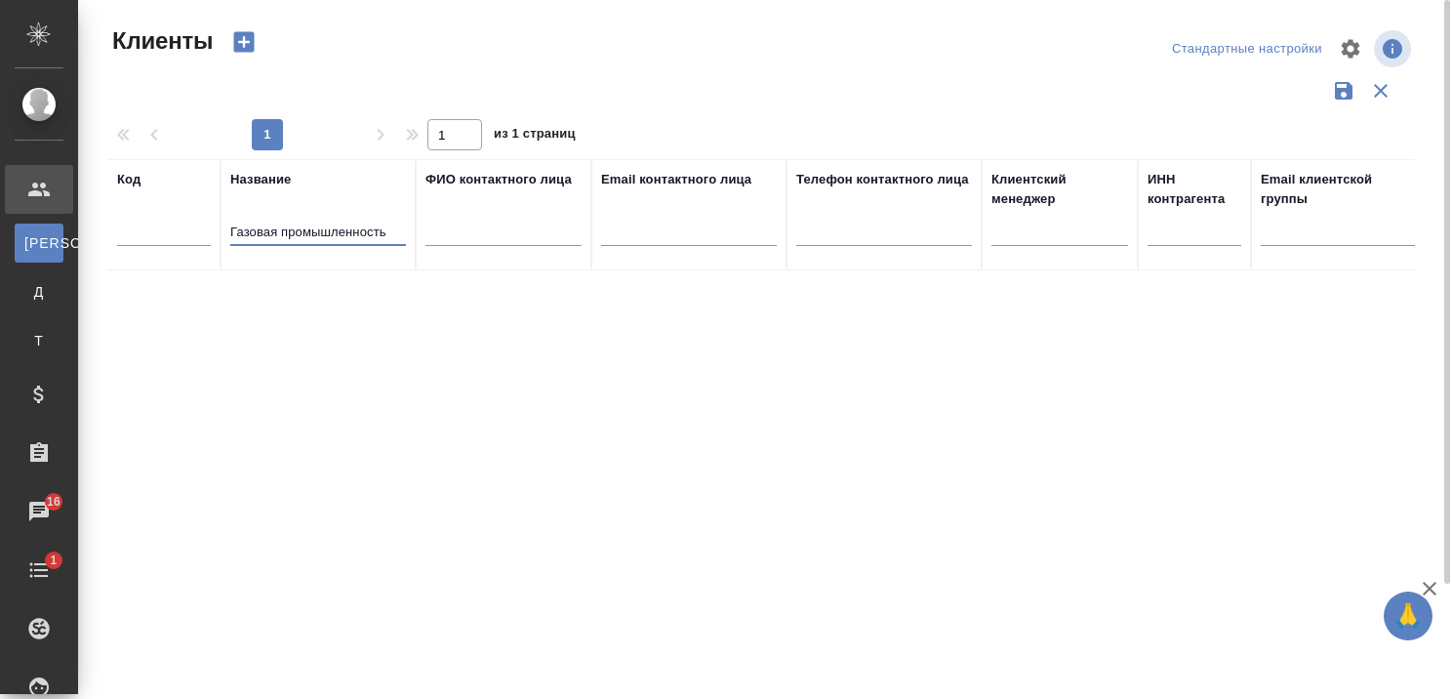
type input "Газовая промышленность"
